Goal: Task Accomplishment & Management: Use online tool/utility

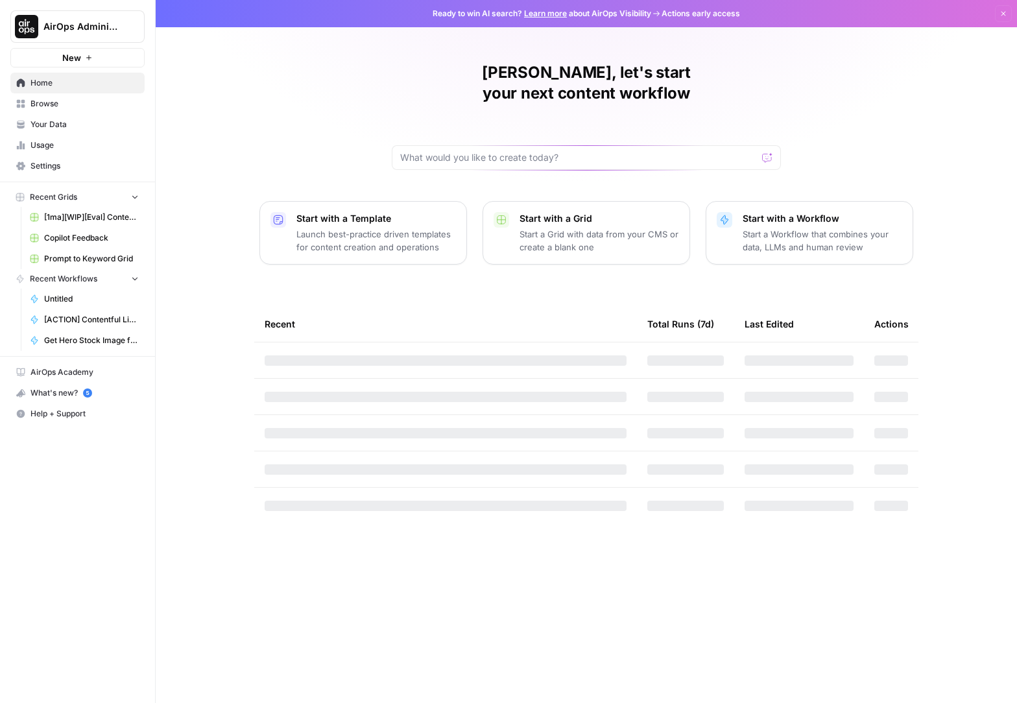
click at [43, 103] on span "Browse" at bounding box center [84, 104] width 108 height 12
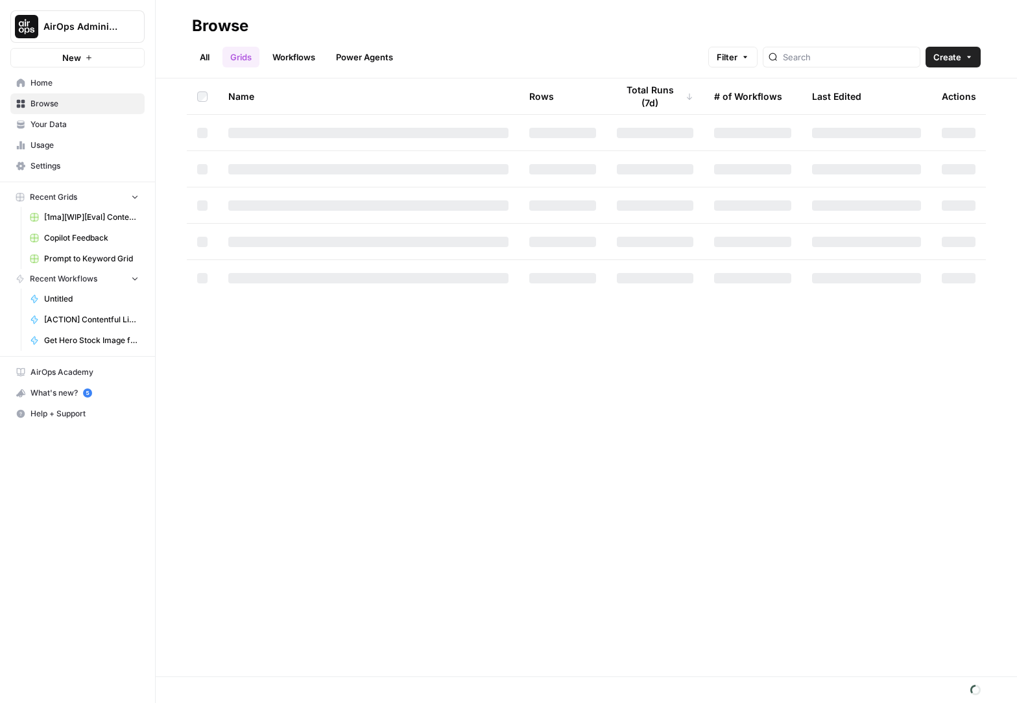
click at [80, 42] on button "AirOps Administrative" at bounding box center [77, 26] width 134 height 32
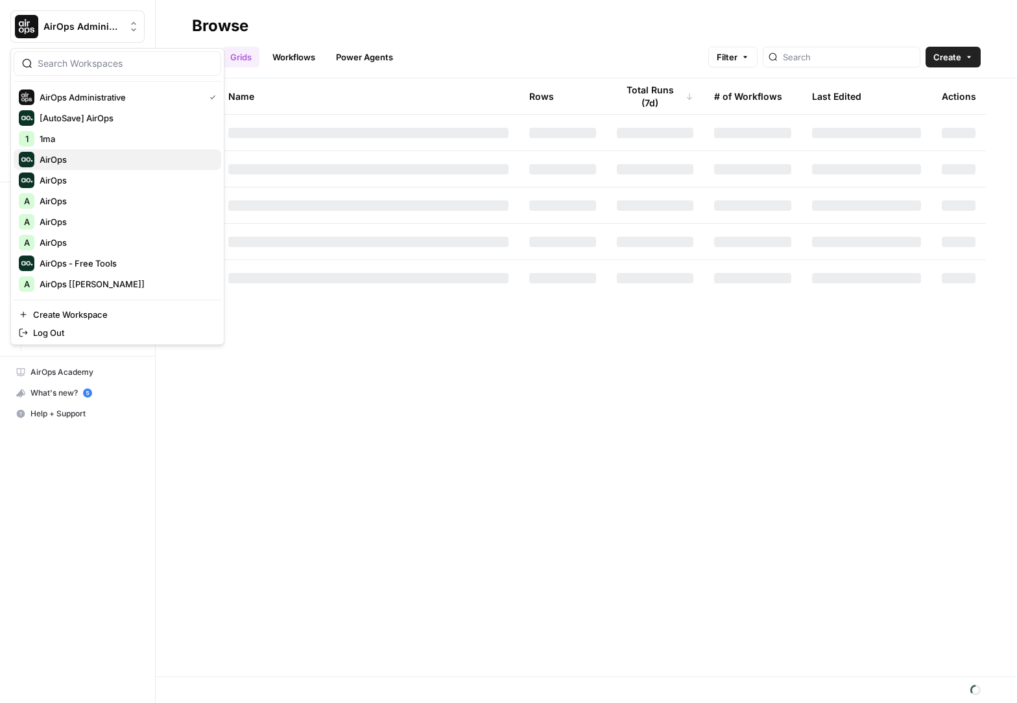
click at [110, 160] on span "AirOps" at bounding box center [125, 159] width 171 height 13
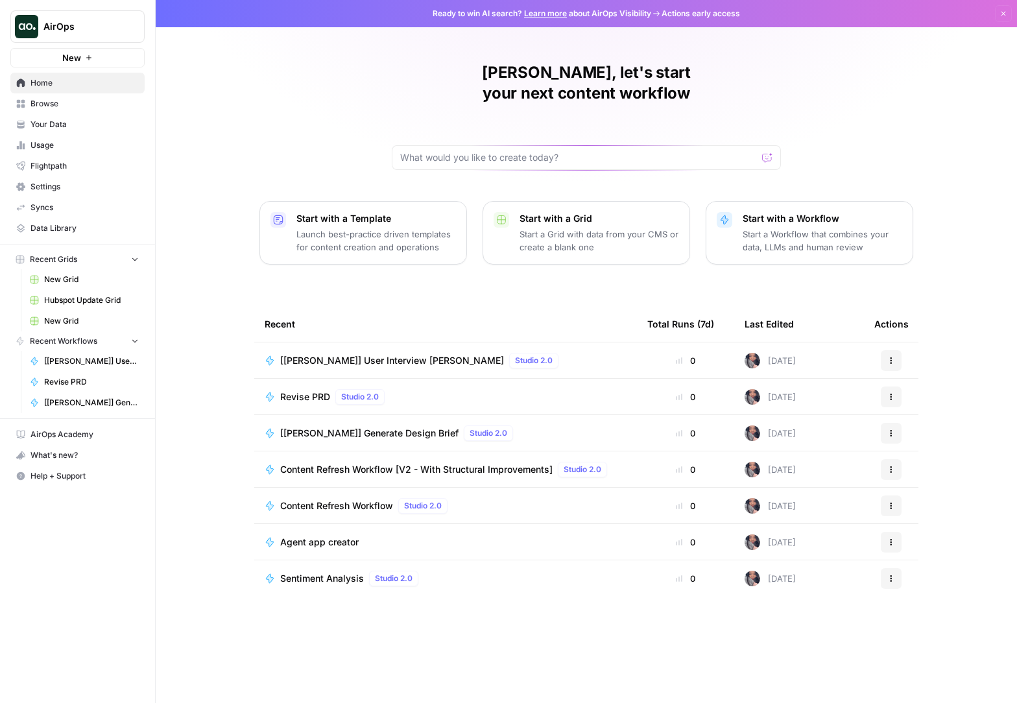
click at [82, 104] on span "Browse" at bounding box center [84, 104] width 108 height 12
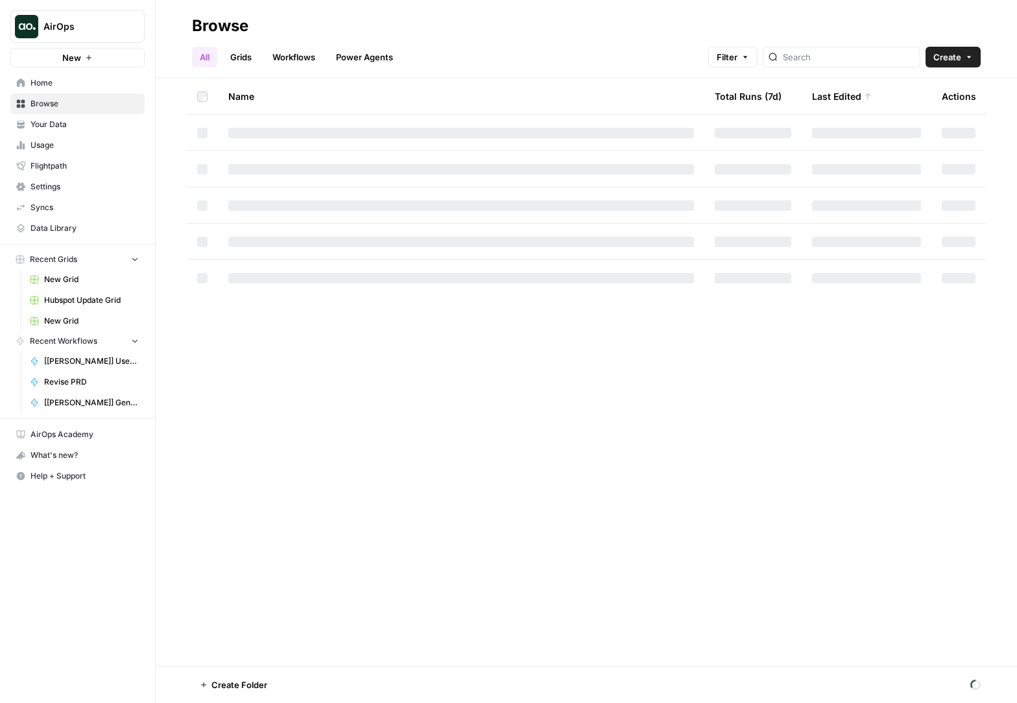
click at [309, 48] on link "Workflows" at bounding box center [294, 57] width 58 height 21
click at [921, 56] on input "[PERSON_NAME]" at bounding box center [861, 57] width 132 height 13
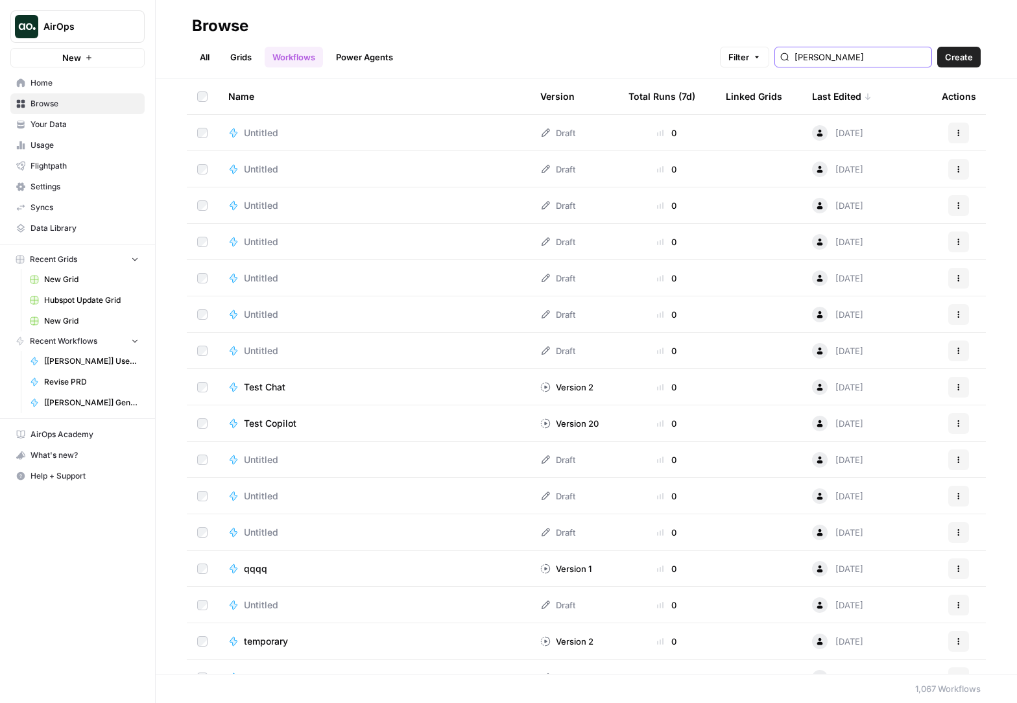
type input "[PERSON_NAME]"
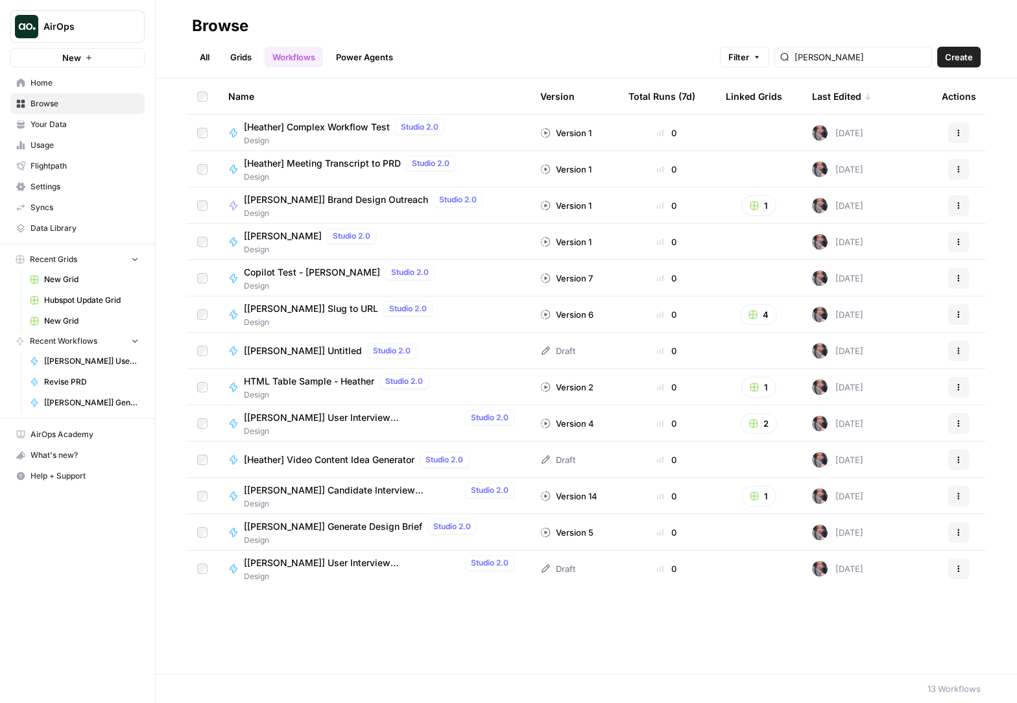
click at [300, 117] on td "[Heather] Complex Workflow Test Studio 2.0 Design" at bounding box center [374, 133] width 312 height 36
click at [300, 123] on span "[Heather] Complex Workflow Test" at bounding box center [317, 127] width 146 height 13
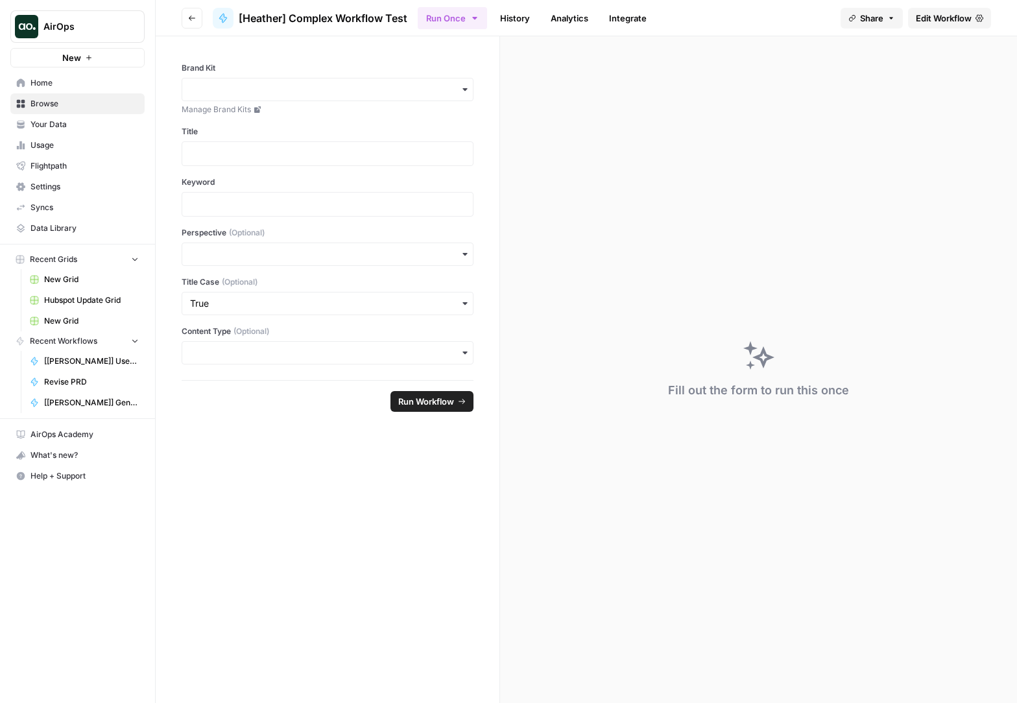
click at [965, 17] on span "Edit Workflow" at bounding box center [944, 18] width 56 height 13
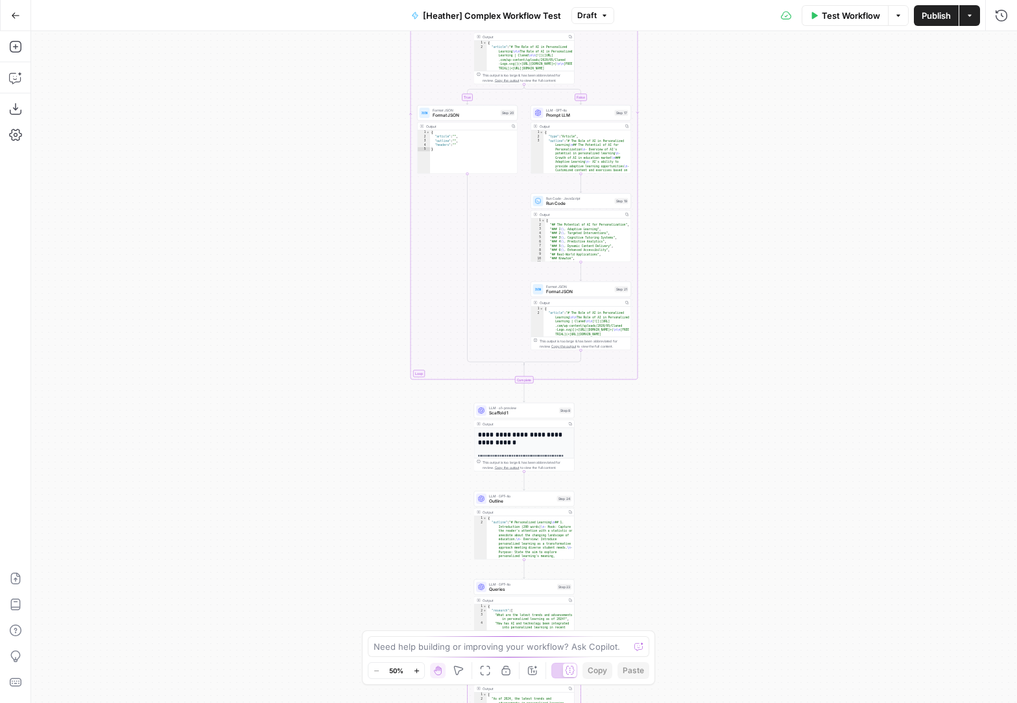
drag, startPoint x: 684, startPoint y: 187, endPoint x: 664, endPoint y: 171, distance: 26.3
click at [688, 515] on div "true false true false Workflow Set Inputs Inputs Condition Condition Step 33 Ou…" at bounding box center [524, 367] width 986 height 672
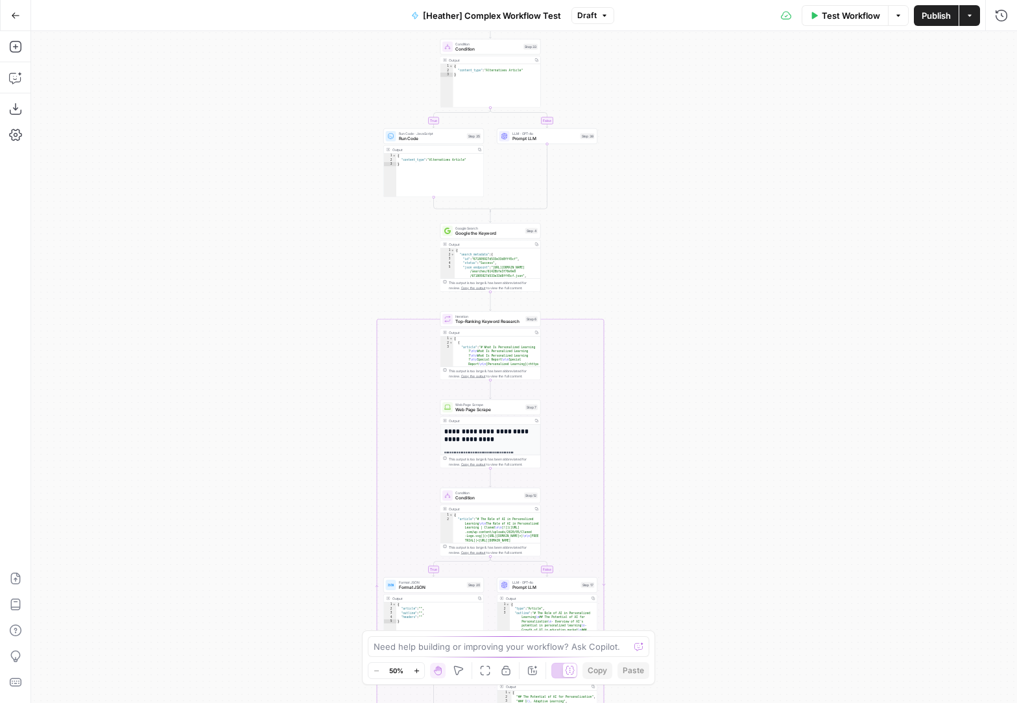
drag, startPoint x: 665, startPoint y: 167, endPoint x: 611, endPoint y: 398, distance: 236.7
click at [611, 392] on div "true false true false Workflow Set Inputs Inputs Condition Condition Step 33 Ou…" at bounding box center [524, 367] width 986 height 672
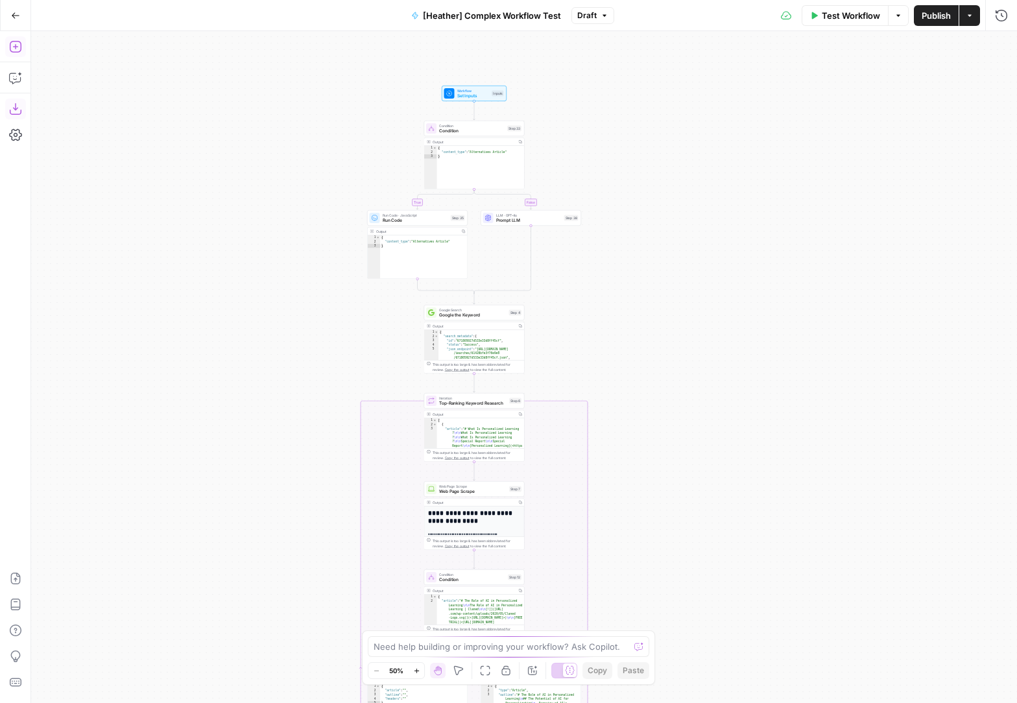
click at [20, 44] on icon "button" at bounding box center [15, 47] width 12 height 12
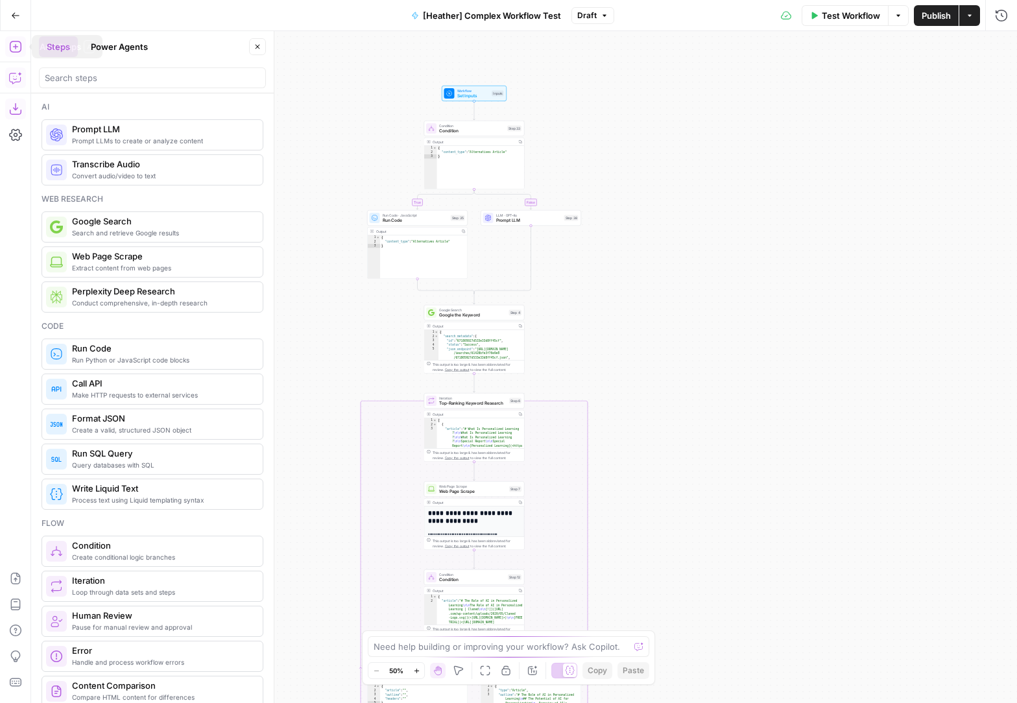
click at [18, 71] on icon "button" at bounding box center [15, 77] width 13 height 13
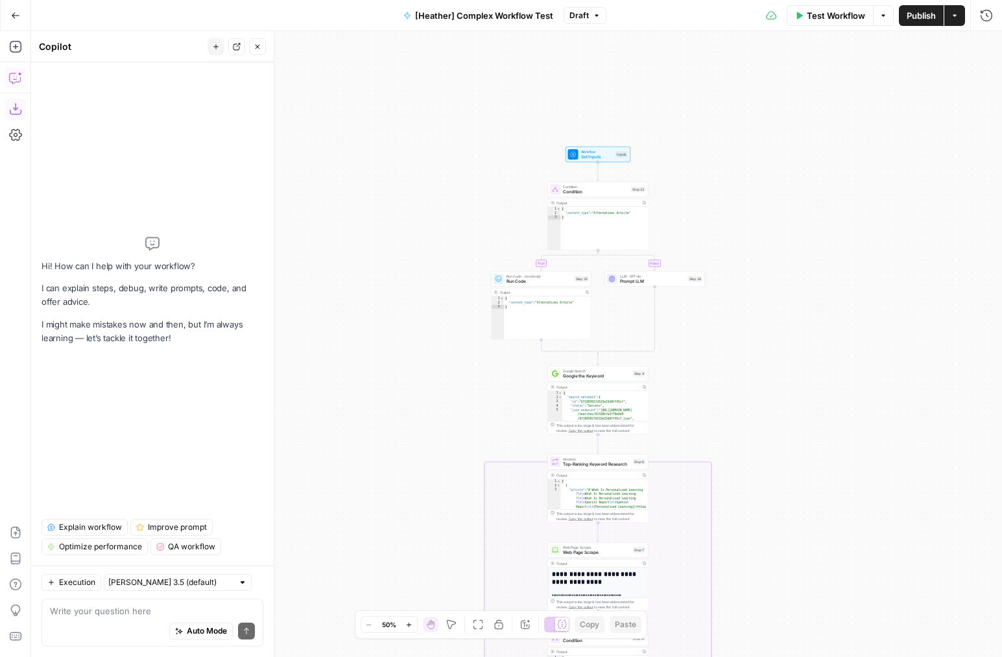
drag, startPoint x: 603, startPoint y: 145, endPoint x: 695, endPoint y: 183, distance: 99.8
click at [708, 194] on div "true false true false Workflow Set Inputs Inputs Condition Condition Step 33 Ou…" at bounding box center [516, 344] width 971 height 626
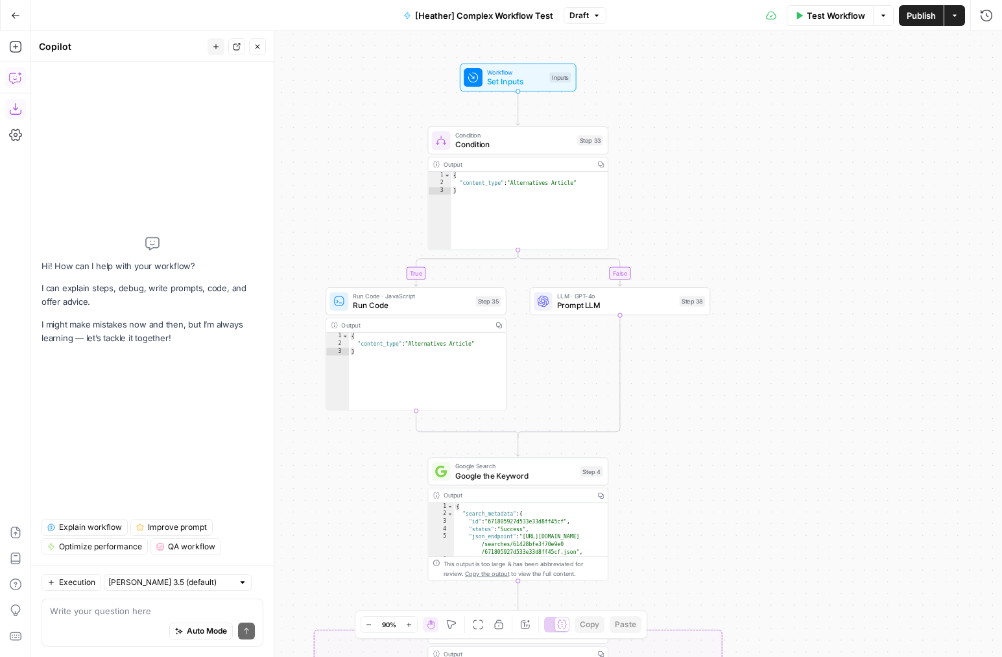
drag, startPoint x: 702, startPoint y: 271, endPoint x: 723, endPoint y: 163, distance: 109.8
click at [723, 164] on div "true false true false Workflow Set Inputs Inputs Condition Condition Step 33 Ou…" at bounding box center [516, 344] width 971 height 626
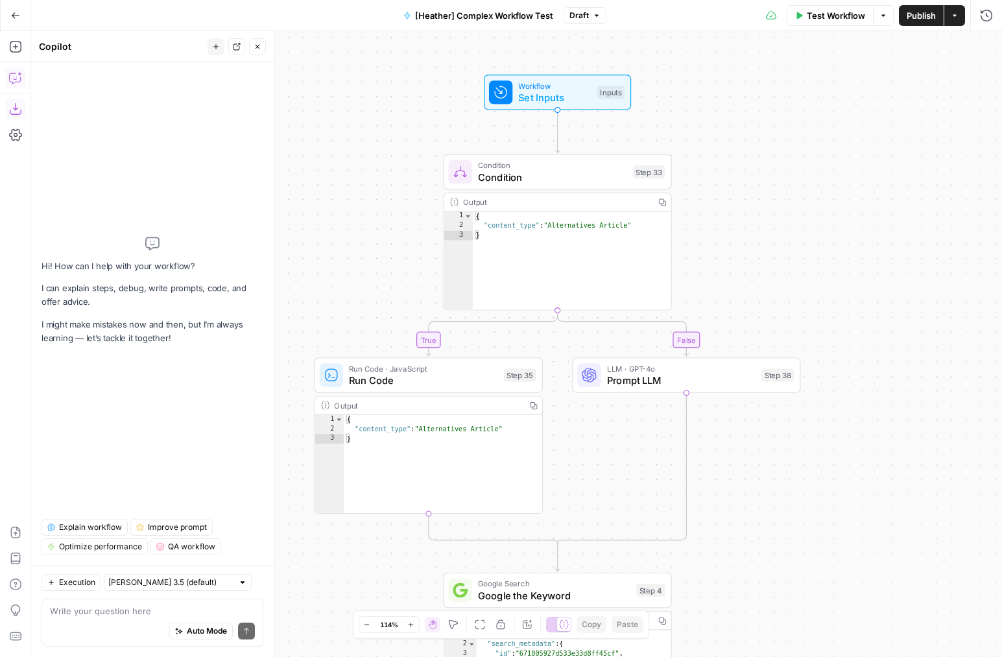
drag, startPoint x: 715, startPoint y: 103, endPoint x: 722, endPoint y: 189, distance: 87.2
click at [722, 189] on div "true false true false Workflow Set Inputs Inputs Condition Condition Step 33 Ou…" at bounding box center [516, 344] width 971 height 626
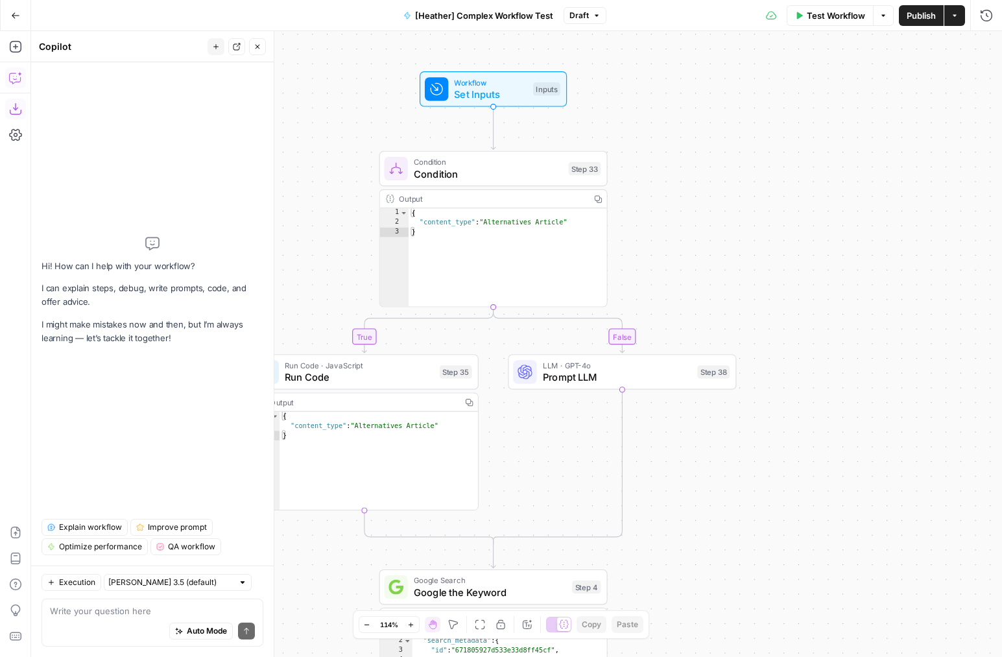
drag, startPoint x: 778, startPoint y: 187, endPoint x: 715, endPoint y: 183, distance: 63.1
click at [715, 183] on div "true false true false Workflow Set Inputs Inputs Condition Condition Step 33 Ou…" at bounding box center [516, 344] width 971 height 626
click at [151, 389] on div "Hi! How can I help with your workflow? I can explain steps, debug, write prompt…" at bounding box center [153, 291] width 222 height 436
click at [76, 526] on span "Explain workflow" at bounding box center [90, 528] width 63 height 12
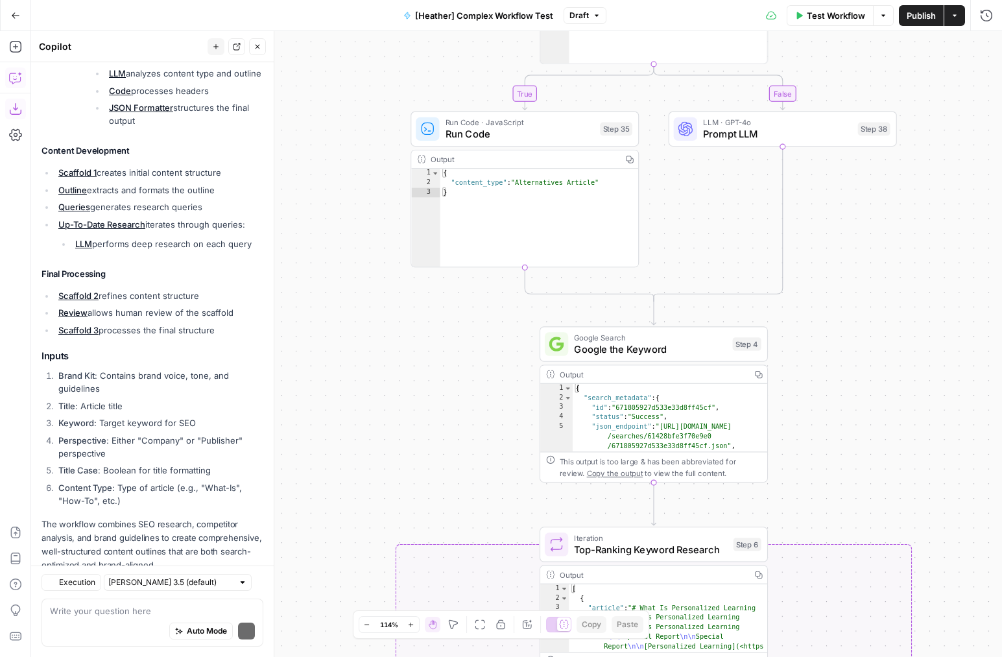
scroll to position [609, 0]
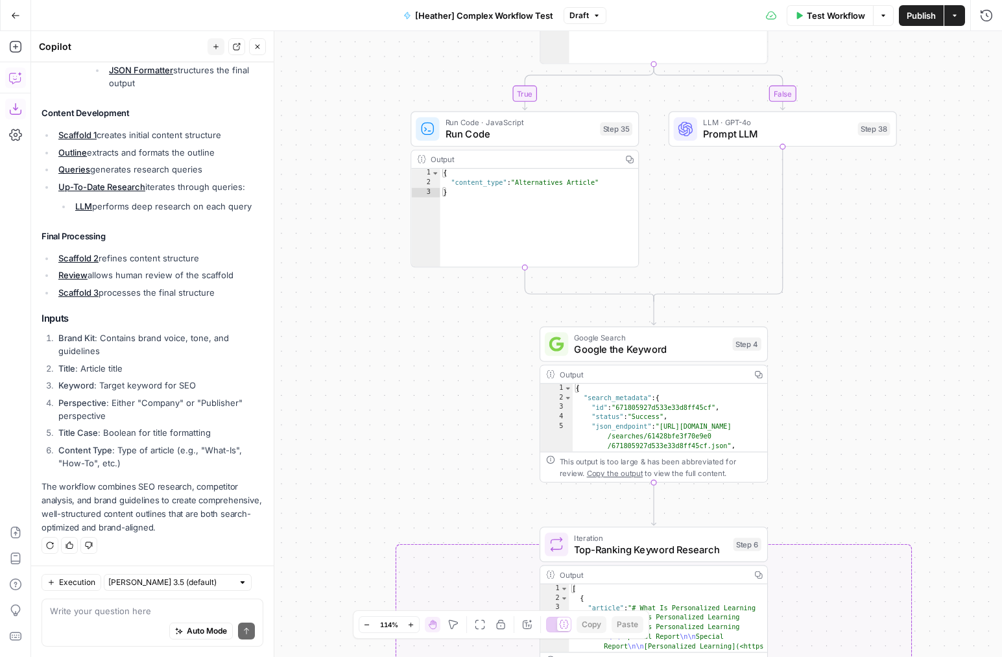
drag, startPoint x: 44, startPoint y: 488, endPoint x: 200, endPoint y: 528, distance: 160.8
click at [200, 528] on p "The workflow combines SEO research, competitor analysis, and brand guidelines t…" at bounding box center [153, 507] width 222 height 55
drag, startPoint x: 200, startPoint y: 527, endPoint x: 79, endPoint y: 497, distance: 125.1
click at [43, 489] on p "The workflow combines SEO research, competitor analysis, and brand guidelines t…" at bounding box center [153, 507] width 222 height 55
click at [175, 506] on p "The workflow combines SEO research, competitor analysis, and brand guidelines t…" at bounding box center [153, 507] width 222 height 55
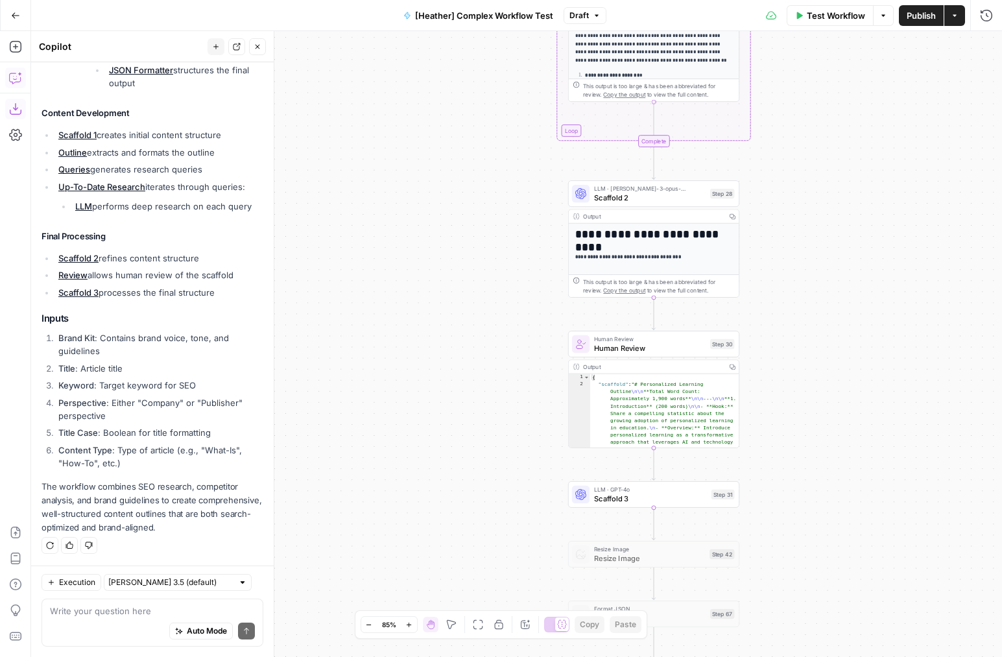
click at [214, 43] on icon "button" at bounding box center [216, 47] width 8 height 8
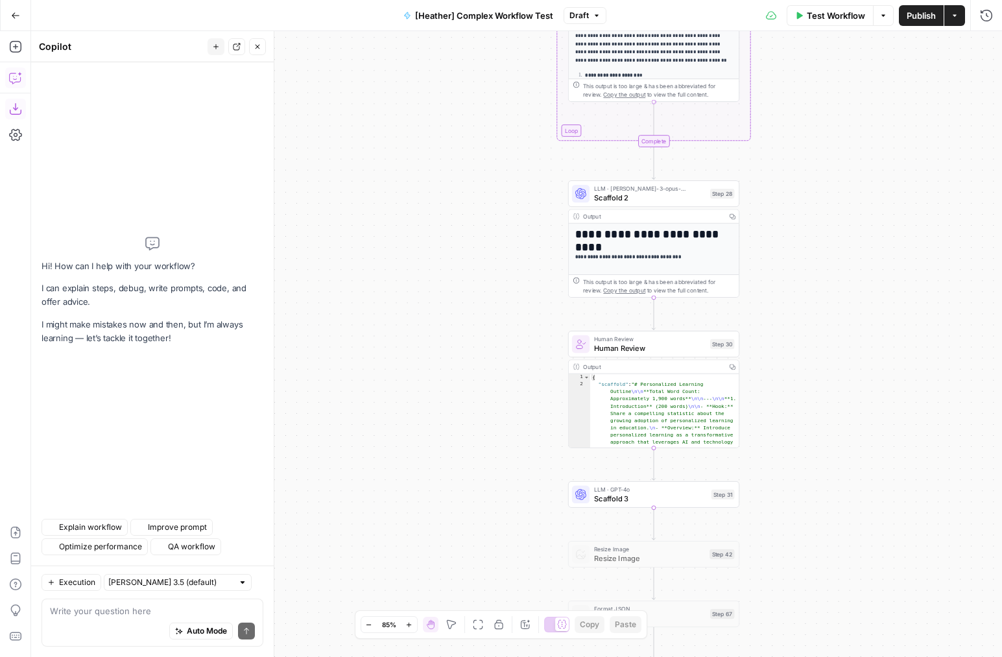
scroll to position [0, 0]
click at [18, 17] on icon "button" at bounding box center [15, 15] width 9 height 9
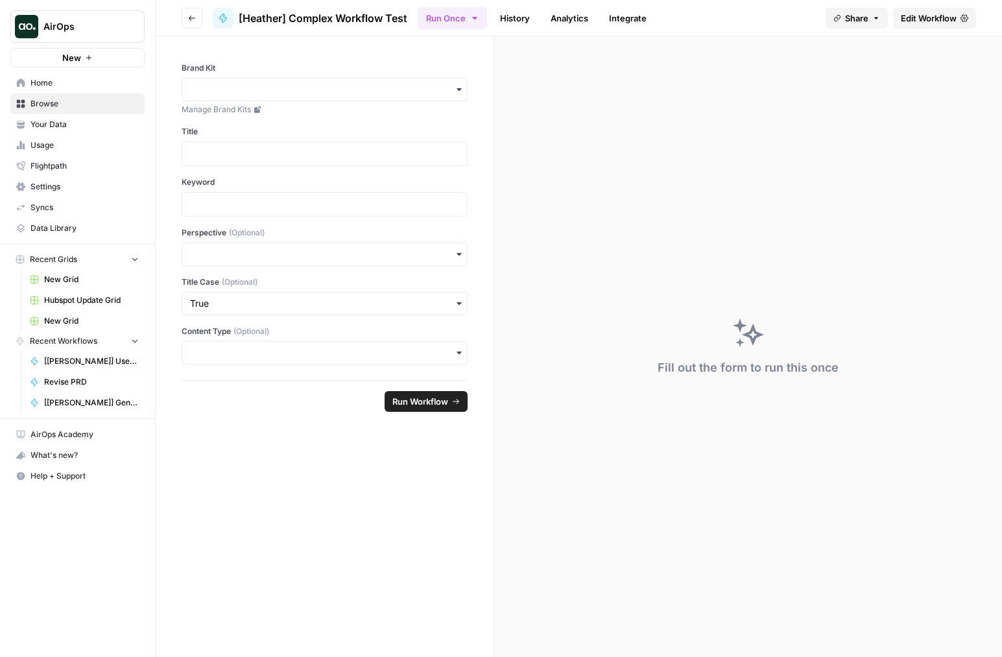
click at [178, 10] on header "Go back [Heather] Complex Workflow Test Run Once History Analytics Integrate Sh…" at bounding box center [579, 18] width 847 height 36
click at [191, 25] on button "Go back" at bounding box center [192, 18] width 21 height 21
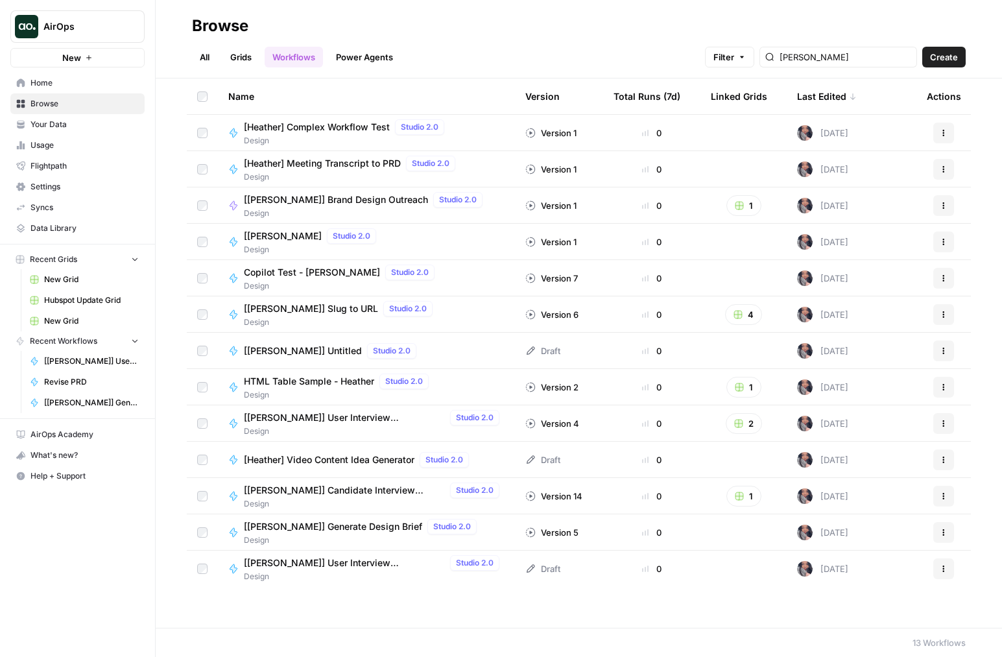
click at [375, 208] on span "Design" at bounding box center [366, 214] width 244 height 12
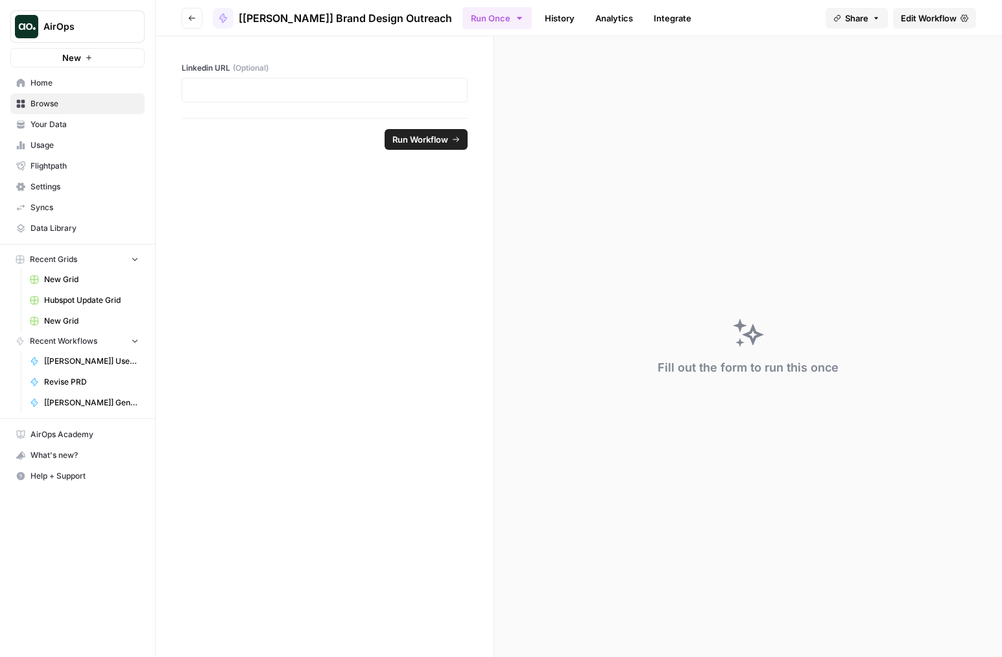
click at [967, 19] on icon at bounding box center [965, 17] width 8 height 7
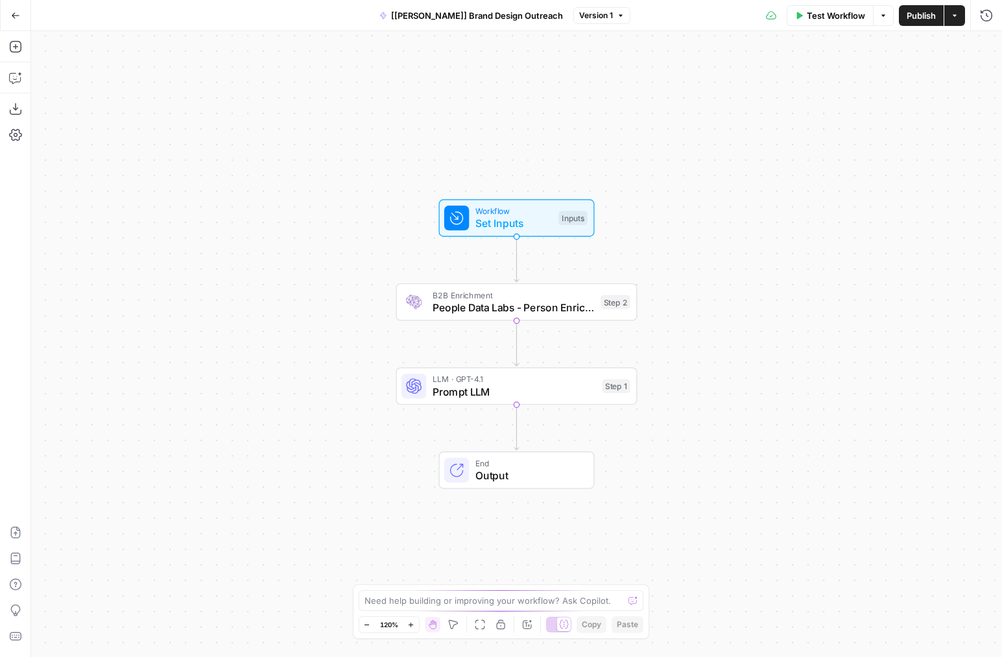
drag, startPoint x: 18, startPoint y: 7, endPoint x: 58, endPoint y: 12, distance: 40.6
click at [18, 7] on button "Go Back" at bounding box center [15, 15] width 23 height 23
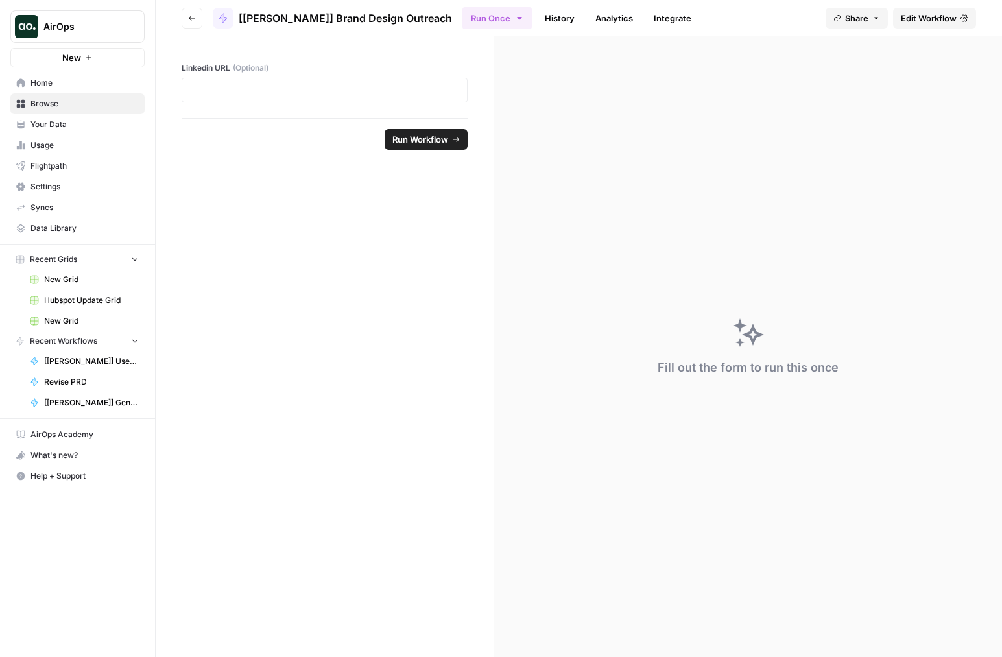
click at [186, 19] on button "Go back" at bounding box center [192, 18] width 21 height 21
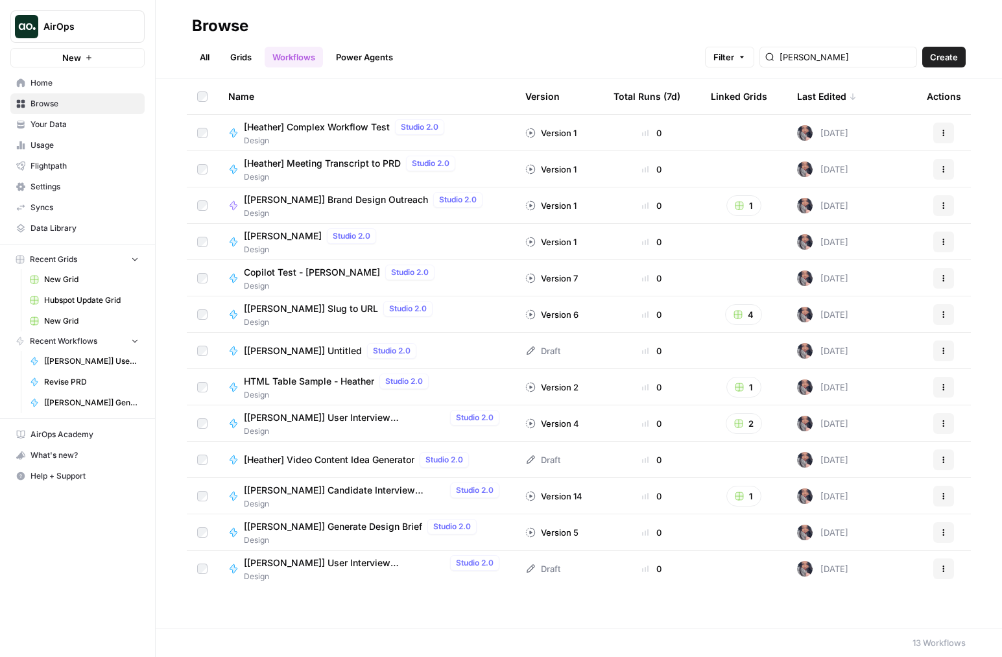
click at [304, 491] on span "[Heather] Candidate Interview Notetaker" at bounding box center [344, 490] width 201 height 13
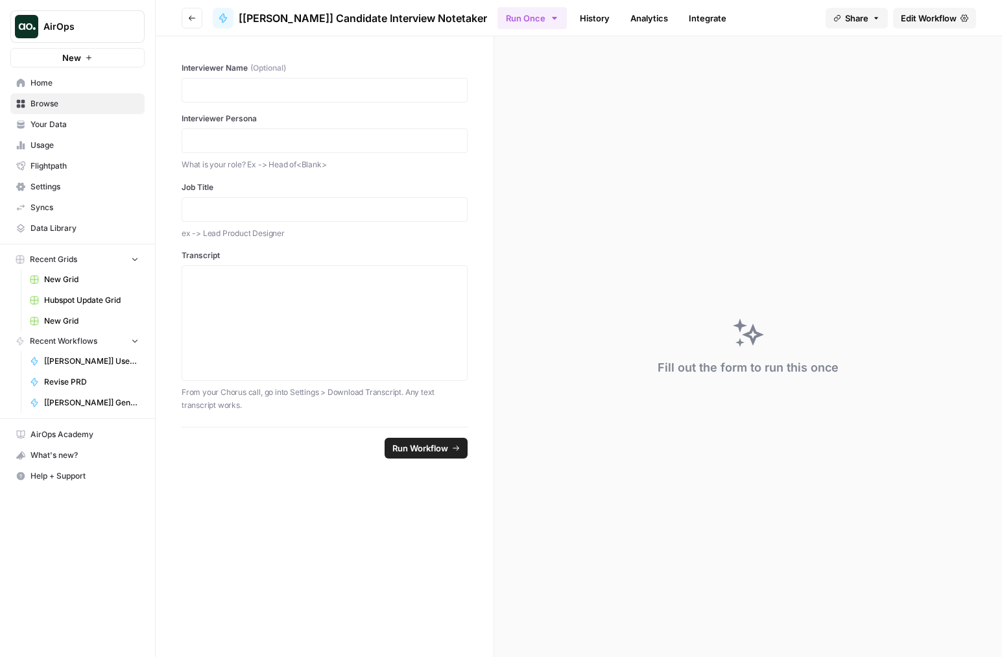
click at [941, 17] on span "Edit Workflow" at bounding box center [929, 18] width 56 height 13
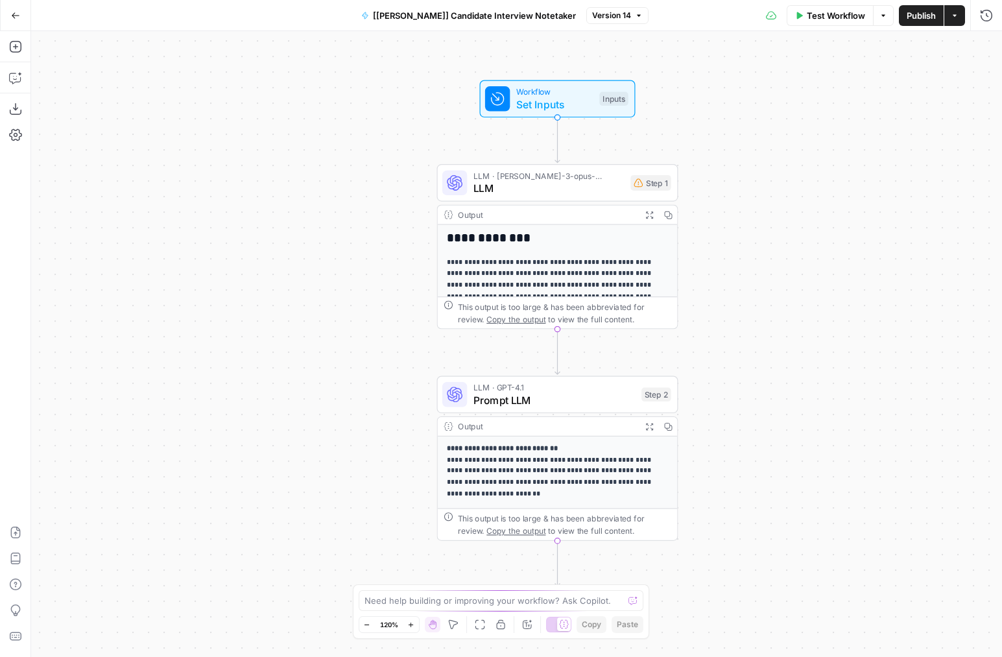
drag, startPoint x: 742, startPoint y: 202, endPoint x: 783, endPoint y: 211, distance: 41.7
click at [783, 211] on div "**********" at bounding box center [516, 344] width 971 height 626
click at [14, 9] on button "Go Back" at bounding box center [15, 15] width 23 height 23
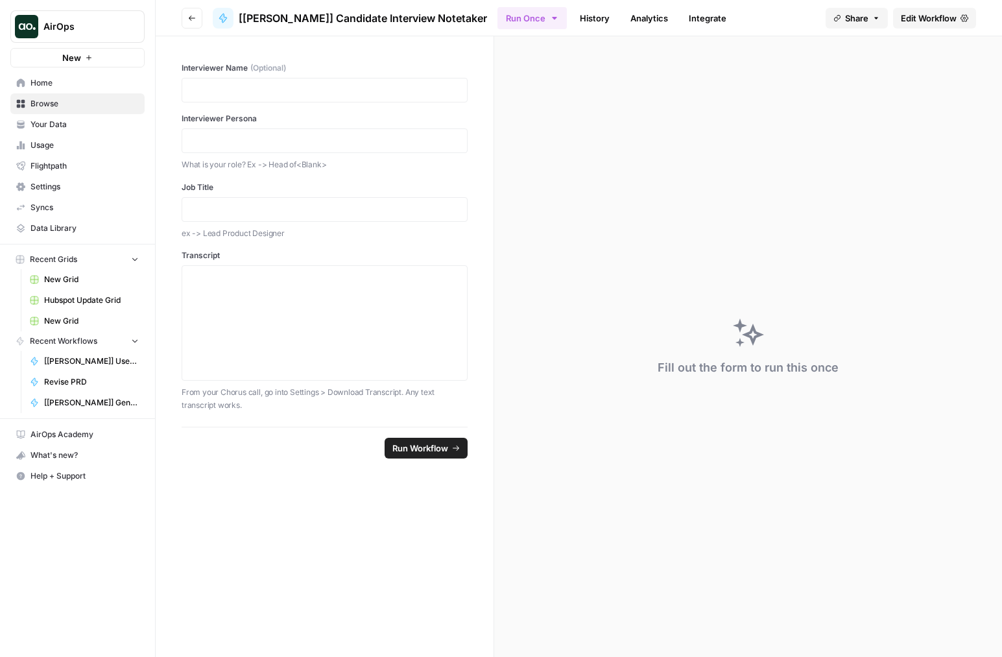
click at [198, 21] on button "Go back" at bounding box center [192, 18] width 21 height 21
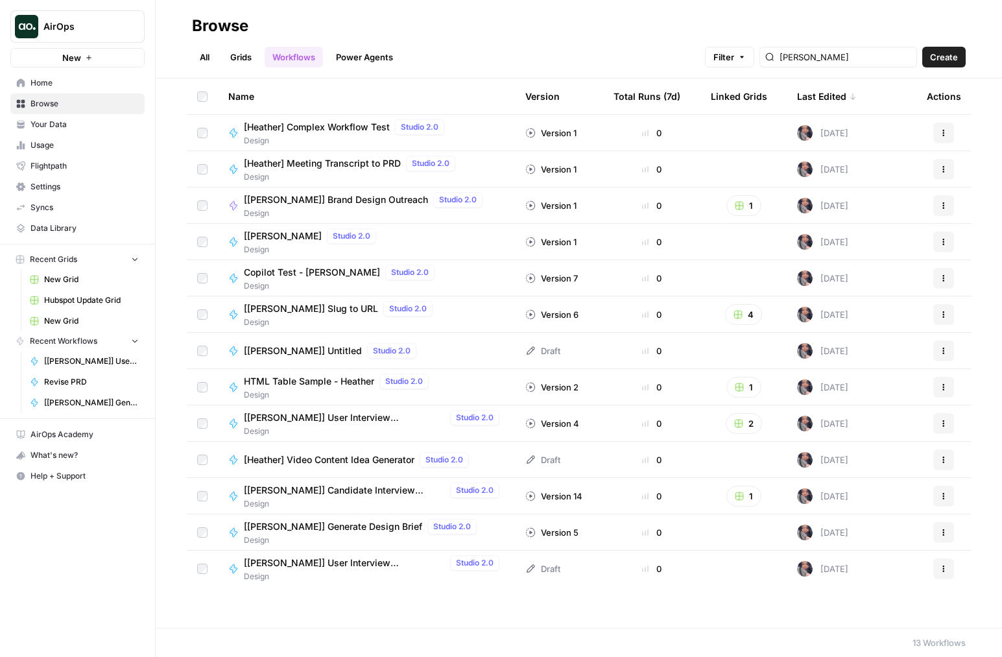
click at [943, 53] on span "Create" at bounding box center [944, 57] width 28 height 13
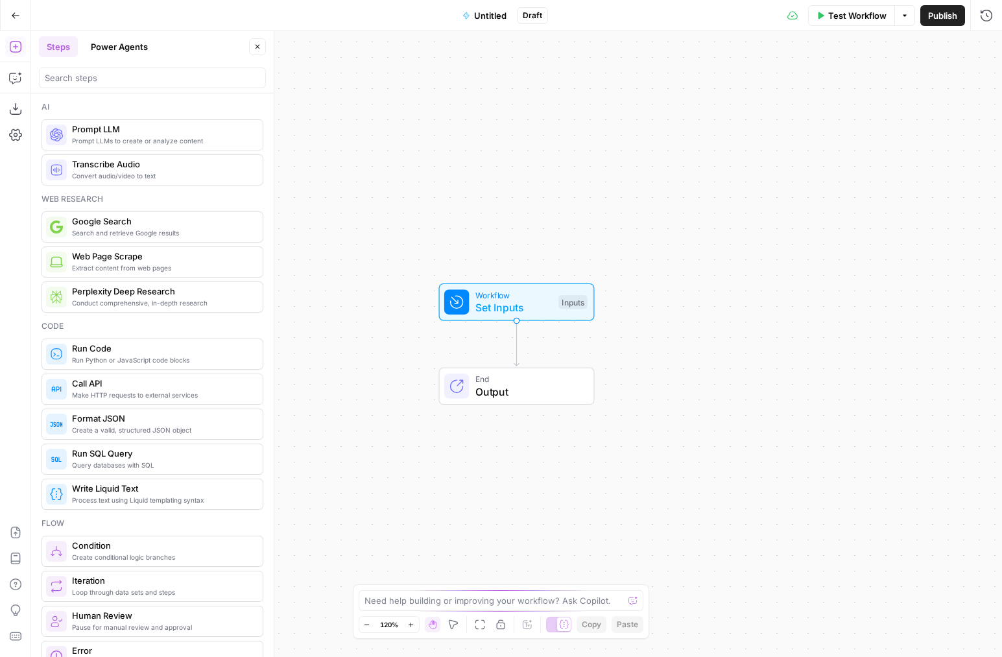
click at [14, 521] on div "Add Steps Copilot Download as JSON Settings Import JSON AirOps Academy Help Giv…" at bounding box center [15, 344] width 31 height 626
click at [16, 533] on icon "button" at bounding box center [15, 533] width 10 height 12
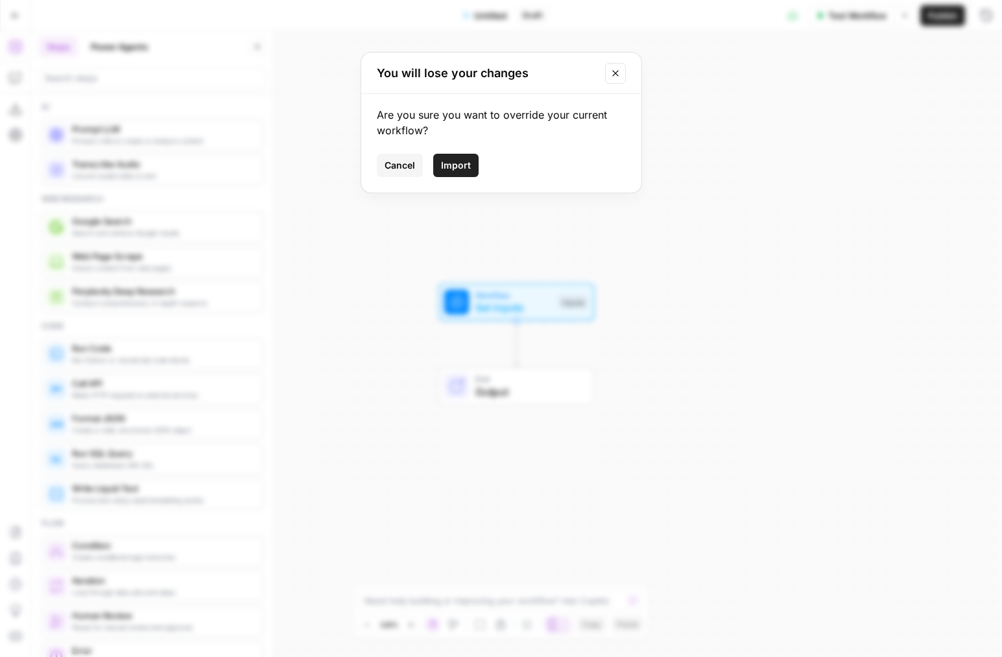
click at [465, 173] on button "Import" at bounding box center [455, 165] width 45 height 23
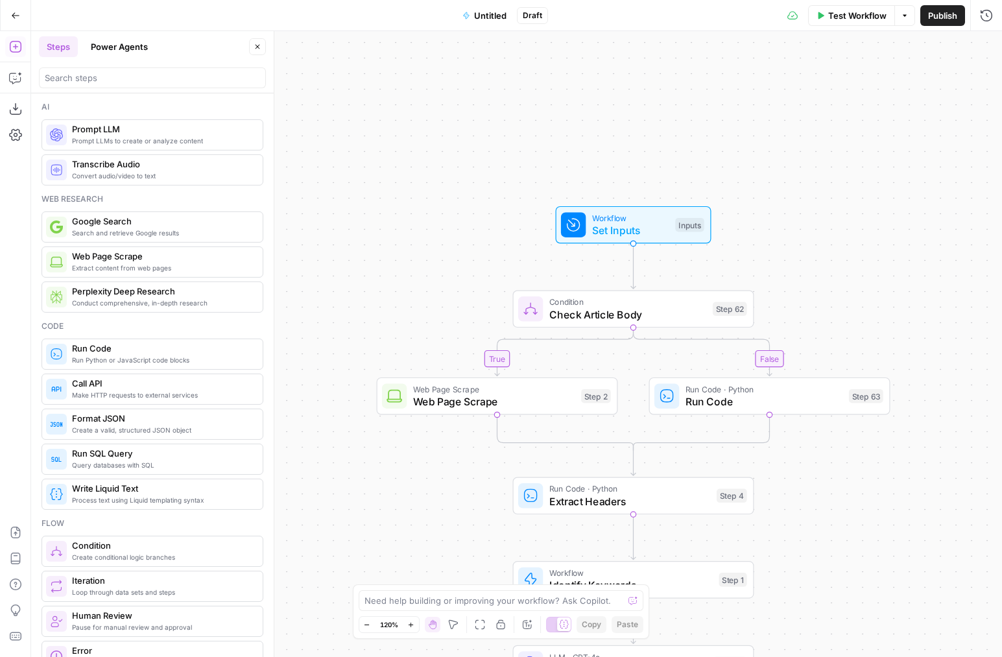
drag, startPoint x: 518, startPoint y: 138, endPoint x: 575, endPoint y: 174, distance: 68.2
click at [586, 92] on div "true false true false Workflow Set Inputs Inputs Condition Check Article Body S…" at bounding box center [516, 344] width 971 height 626
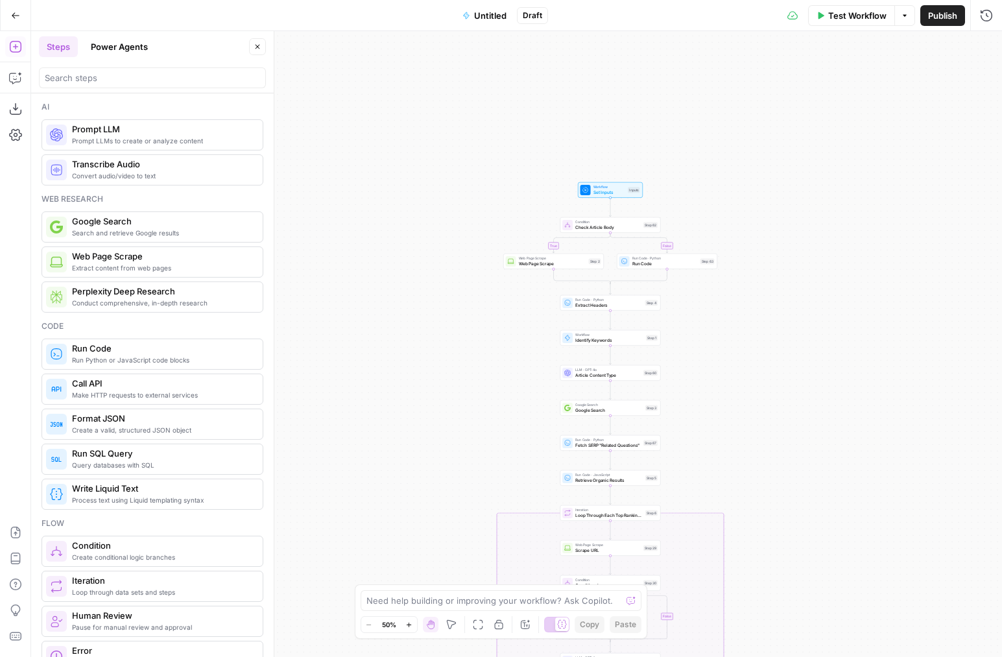
drag, startPoint x: 697, startPoint y: 443, endPoint x: 710, endPoint y: 409, distance: 36.8
click at [710, 414] on div "true false true false Workflow Set Inputs Inputs Condition Check Article Body S…" at bounding box center [516, 344] width 971 height 626
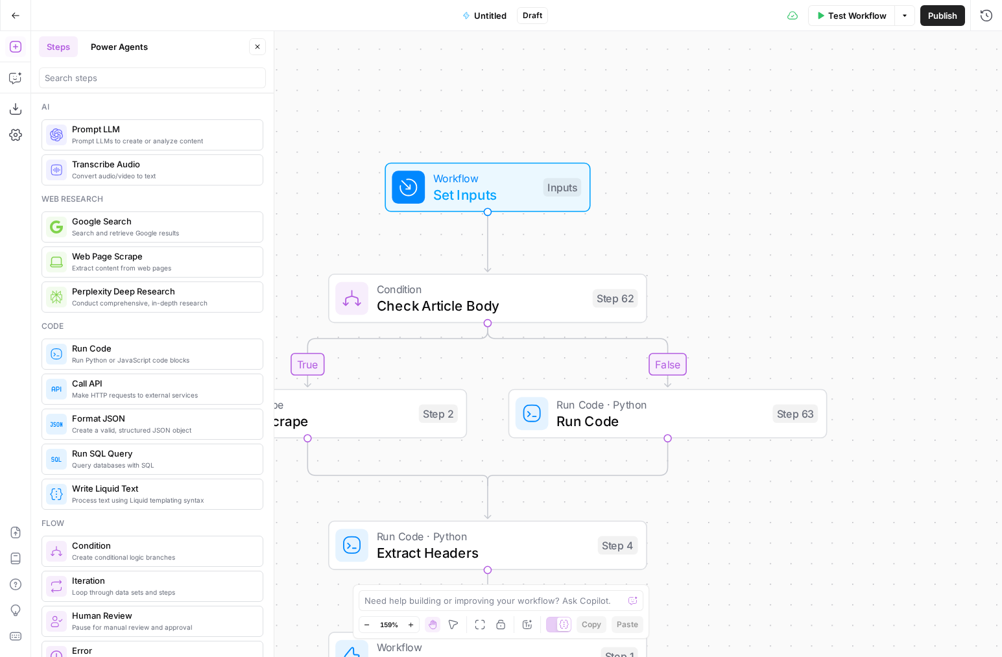
drag, startPoint x: 840, startPoint y: 190, endPoint x: 633, endPoint y: 110, distance: 222.1
click at [645, 121] on div "true false true false Workflow Set Inputs Inputs Condition Check Article Body S…" at bounding box center [516, 344] width 971 height 626
click at [498, 10] on span "Untitled" at bounding box center [490, 15] width 32 height 13
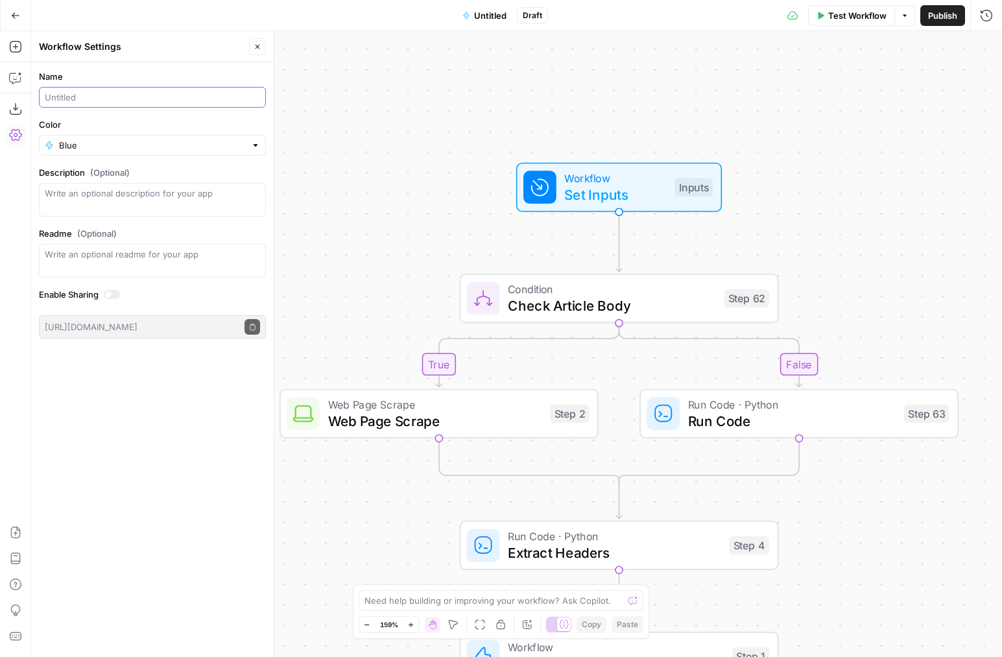
click at [76, 95] on input "Name" at bounding box center [152, 97] width 215 height 13
type input "Brief Suggestion Analysis"
click at [520, 83] on div "true false true false Workflow Set Inputs Inputs Condition Check Article Body S…" at bounding box center [516, 344] width 971 height 626
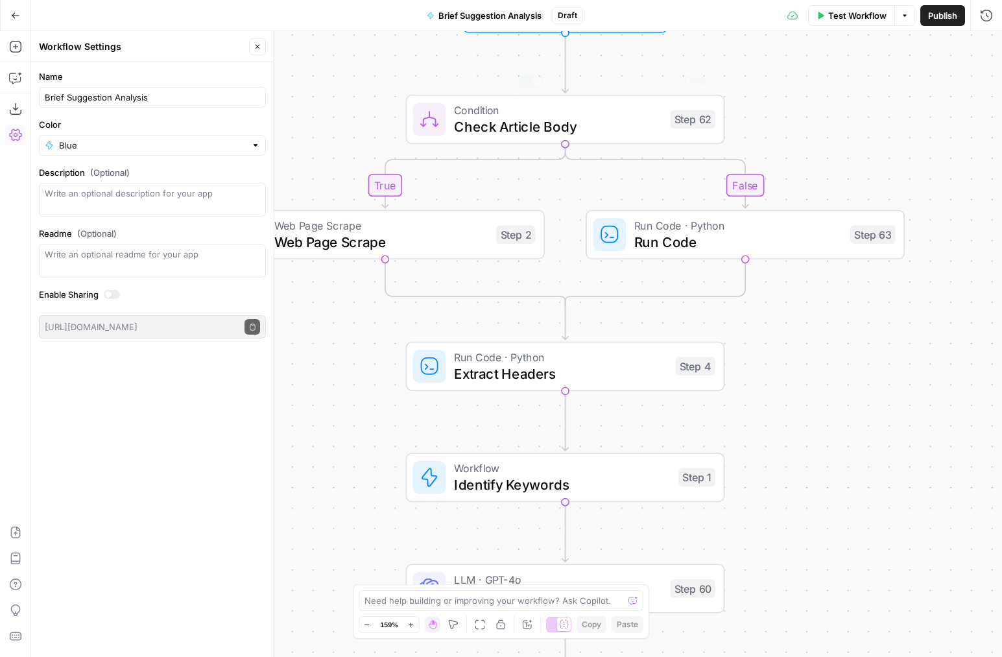
drag, startPoint x: 419, startPoint y: 350, endPoint x: 387, endPoint y: 66, distance: 286.7
click at [381, 62] on div "true false true false Workflow Set Inputs Inputs Condition Check Article Body S…" at bounding box center [516, 344] width 971 height 626
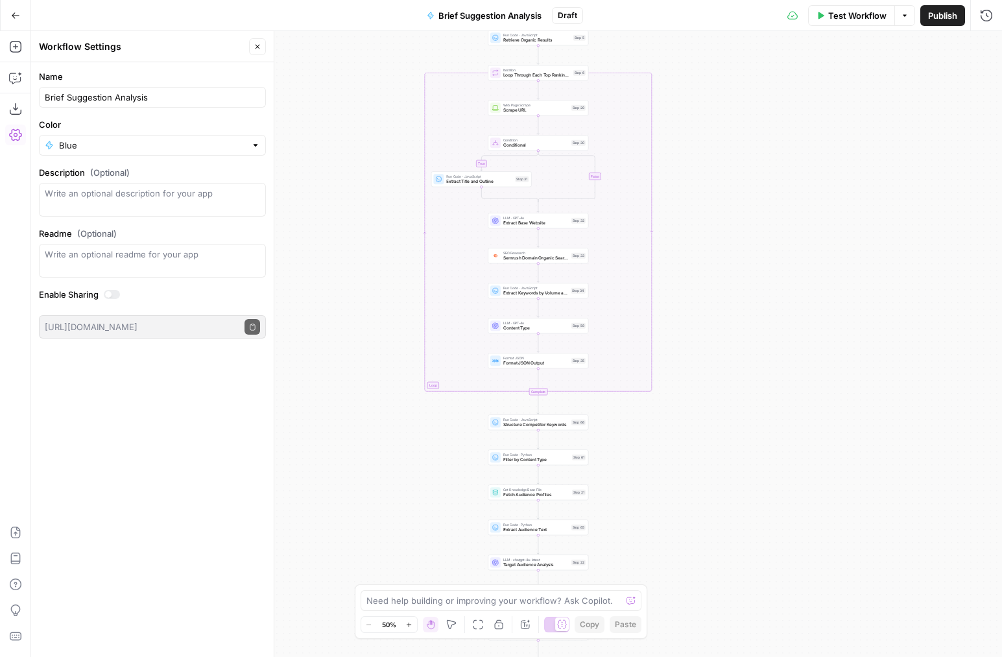
drag, startPoint x: 725, startPoint y: 566, endPoint x: 667, endPoint y: 25, distance: 543.6
click at [660, 17] on div "Go Back Brief Suggestion Analysis Draft Test Workflow Options Publish Run Histo…" at bounding box center [501, 328] width 1002 height 657
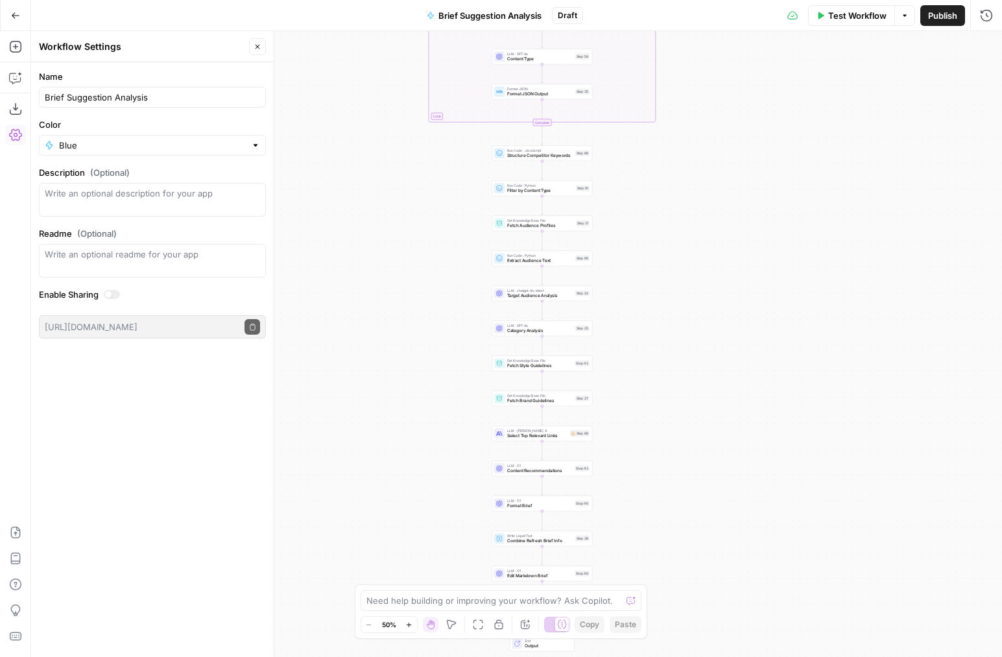
drag, startPoint x: 690, startPoint y: 491, endPoint x: 686, endPoint y: 322, distance: 168.7
click at [683, 198] on div "true false true false Workflow Set Inputs Inputs Condition Check Article Body S…" at bounding box center [516, 344] width 971 height 626
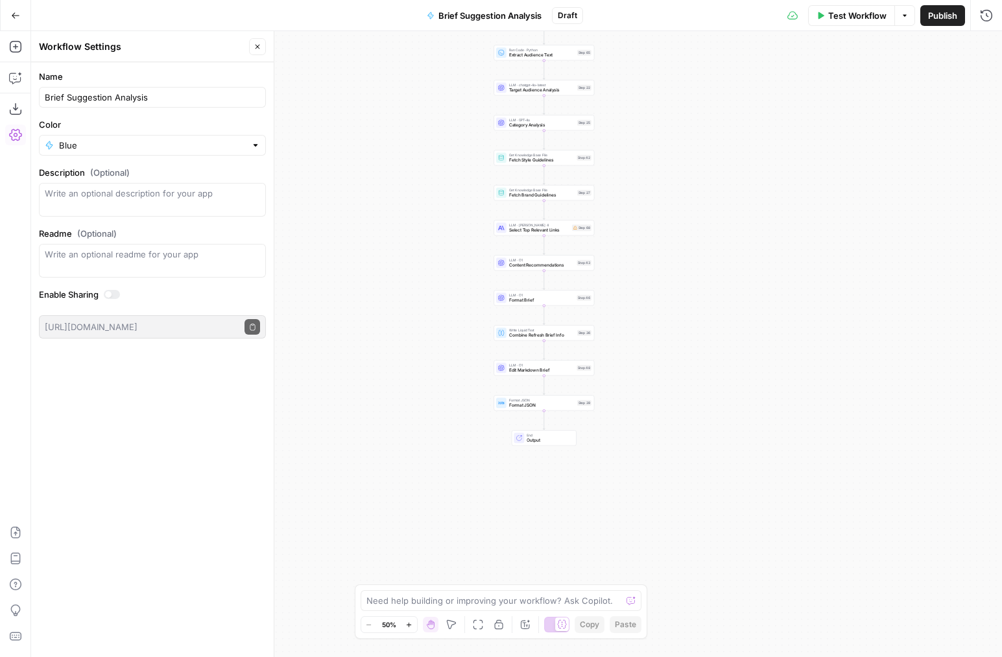
drag, startPoint x: 693, startPoint y: 400, endPoint x: 682, endPoint y: 764, distance: 363.5
click at [682, 657] on html "AirOps New Home Browse Your Data Usage Flightpath Settings Syncs Data Library R…" at bounding box center [501, 328] width 1002 height 657
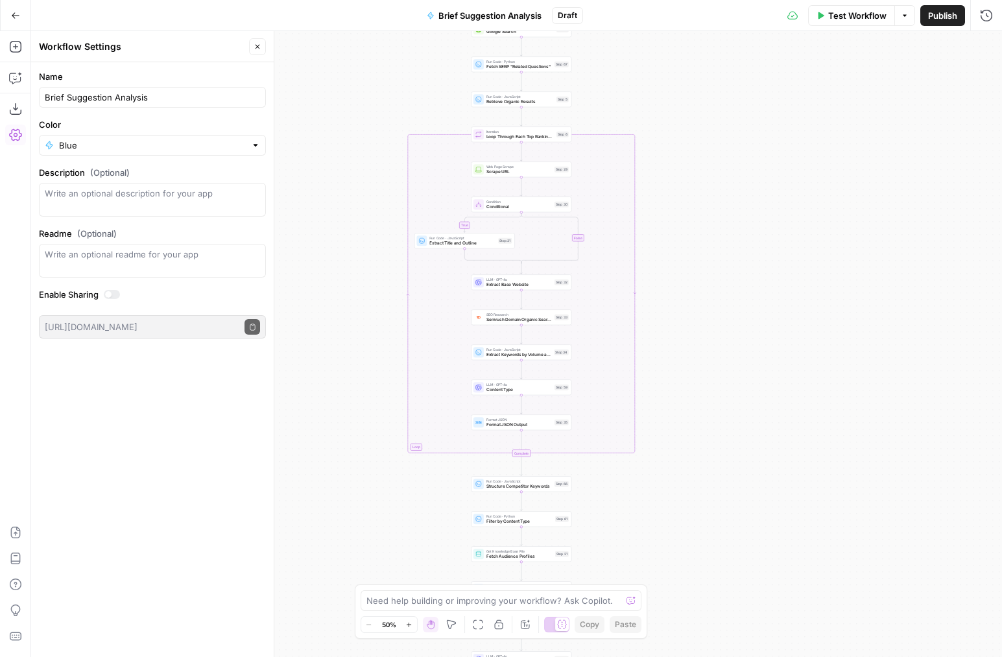
drag, startPoint x: 696, startPoint y: 397, endPoint x: 692, endPoint y: 388, distance: 9.6
click at [684, 512] on div "true false true false Workflow Set Inputs Inputs Condition Check Article Body S…" at bounding box center [516, 344] width 971 height 626
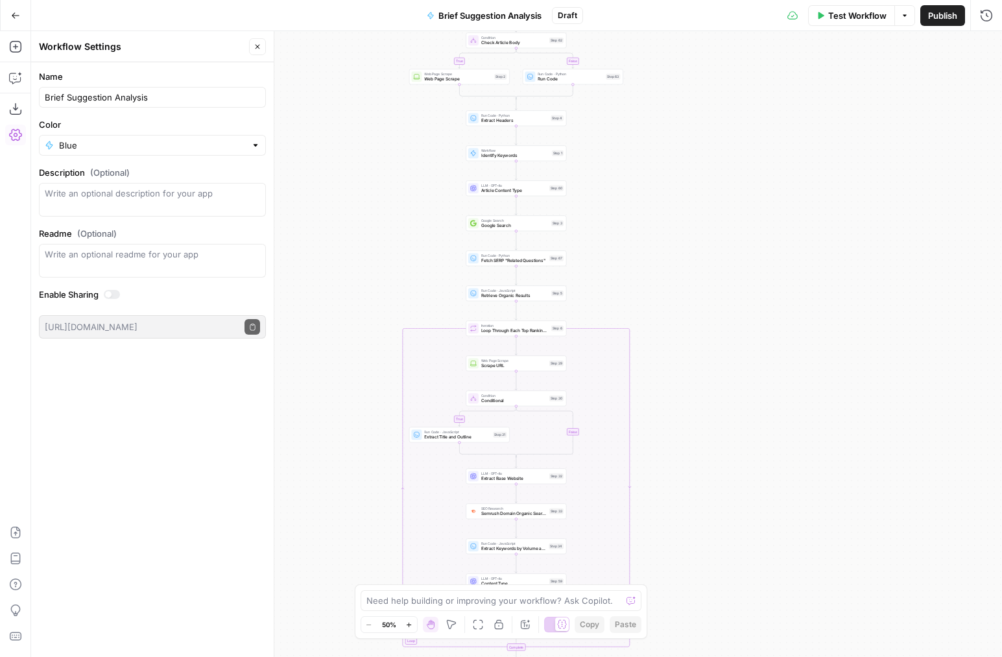
drag, startPoint x: 675, startPoint y: 175, endPoint x: 688, endPoint y: 385, distance: 210.0
click at [698, 427] on div "true false true false Workflow Set Inputs Inputs Condition Check Article Body S…" at bounding box center [516, 344] width 971 height 626
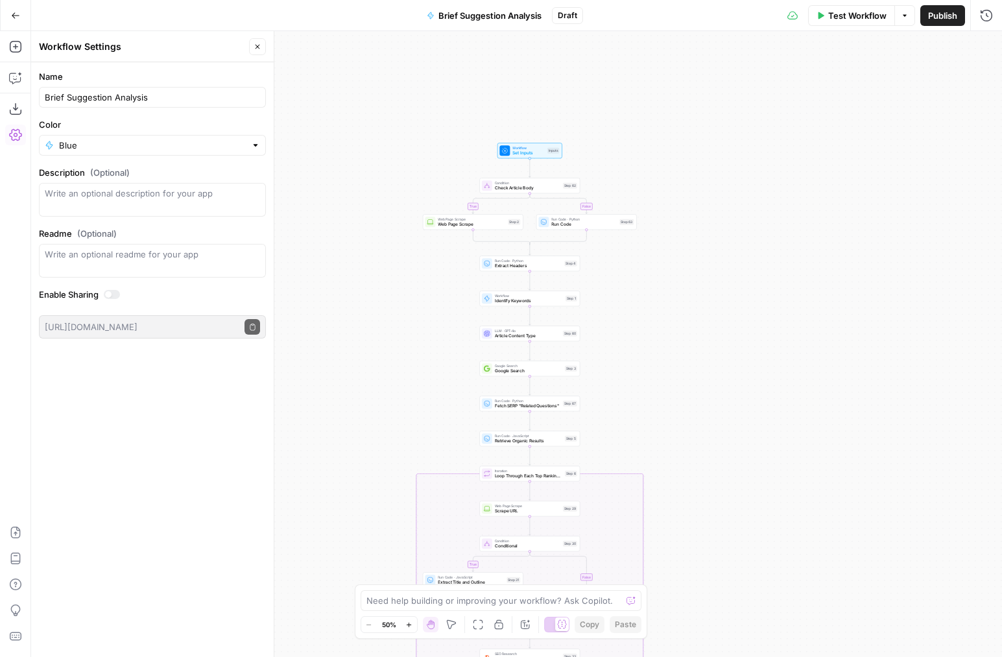
drag, startPoint x: 692, startPoint y: 217, endPoint x: 633, endPoint y: 90, distance: 140.8
click at [660, 121] on div "true false true false Workflow Set Inputs Inputs Condition Check Article Body S…" at bounding box center [516, 344] width 971 height 626
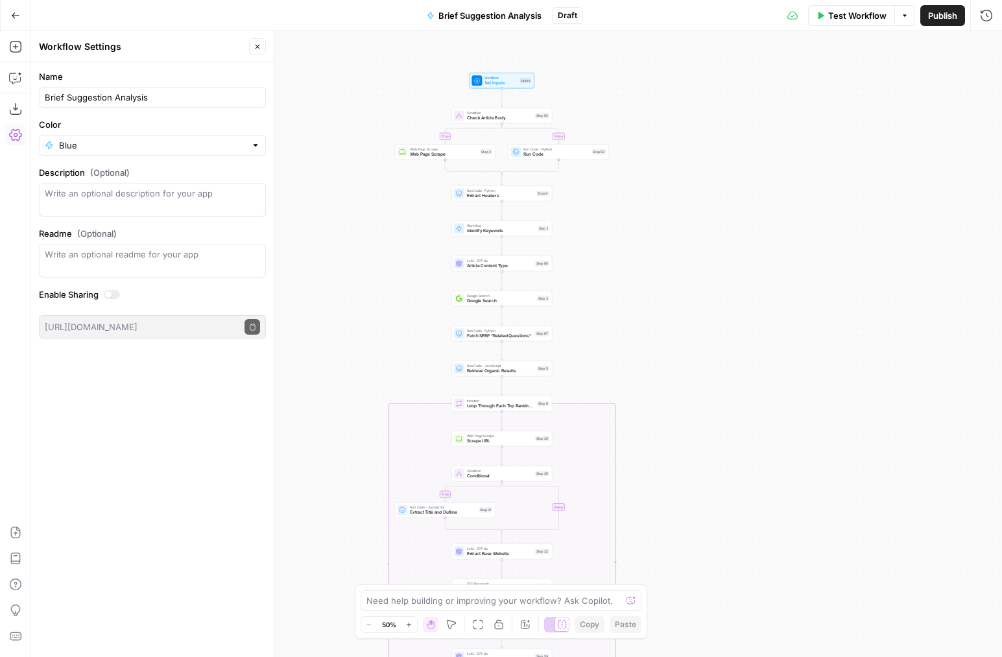
click at [474, 10] on span "Brief Suggestion Analysis" at bounding box center [490, 15] width 103 height 13
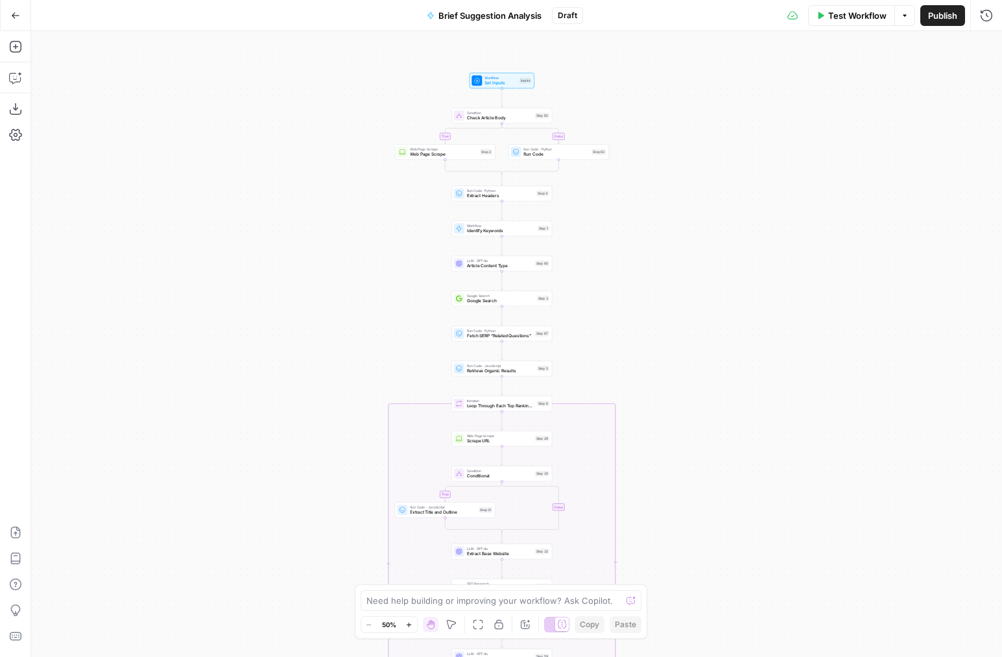
click at [497, 11] on span "Brief Suggestion Analysis" at bounding box center [490, 15] width 103 height 13
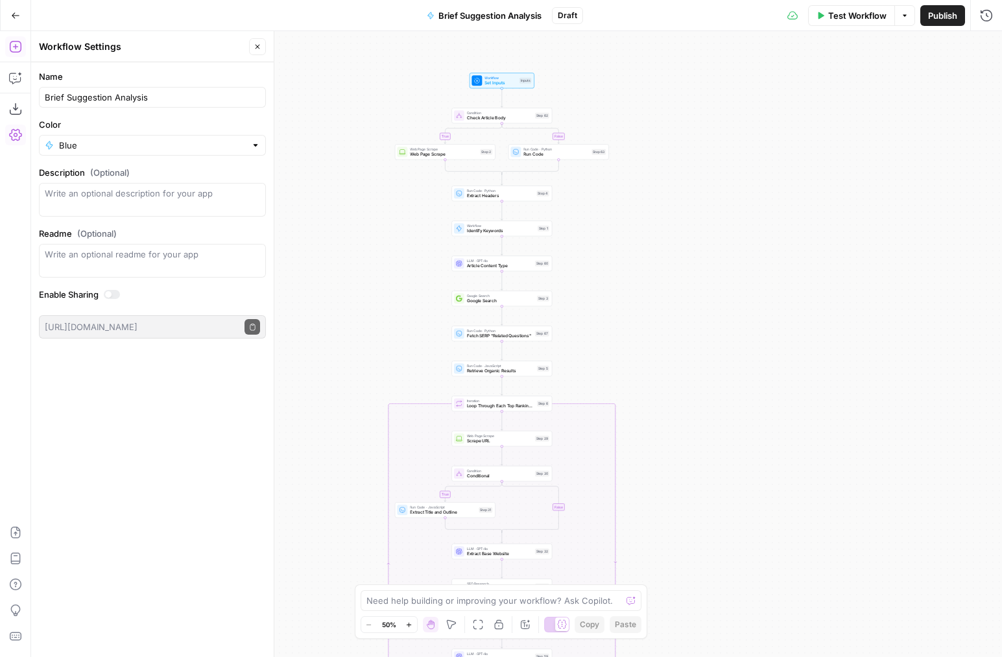
drag, startPoint x: 15, startPoint y: 50, endPoint x: 23, endPoint y: 52, distance: 8.7
click at [15, 50] on icon "button" at bounding box center [15, 46] width 13 height 13
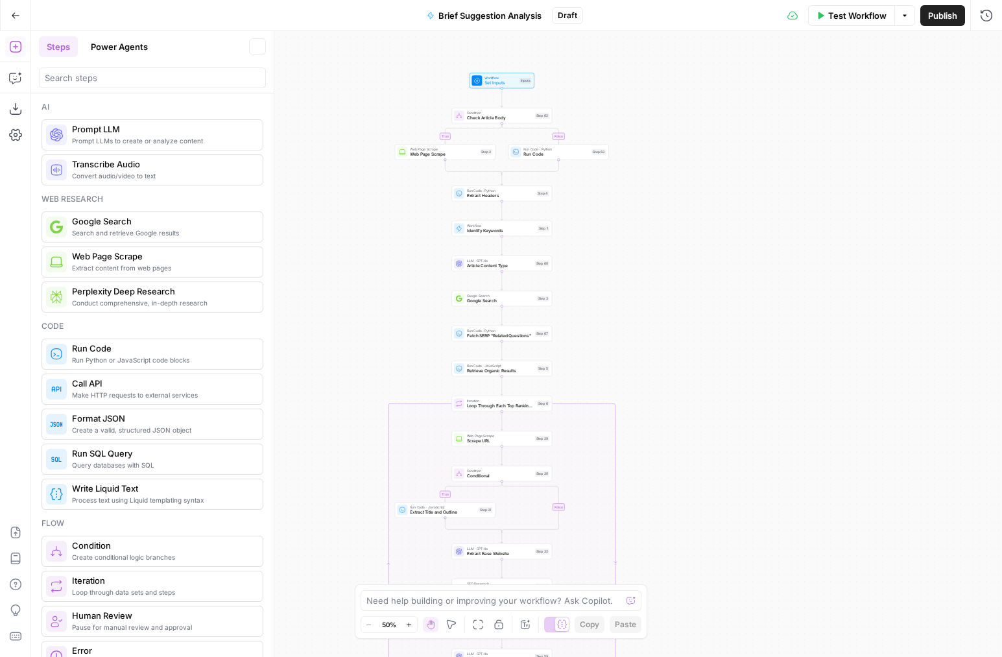
click at [465, 6] on button "Brief Suggestion Analysis" at bounding box center [484, 15] width 130 height 21
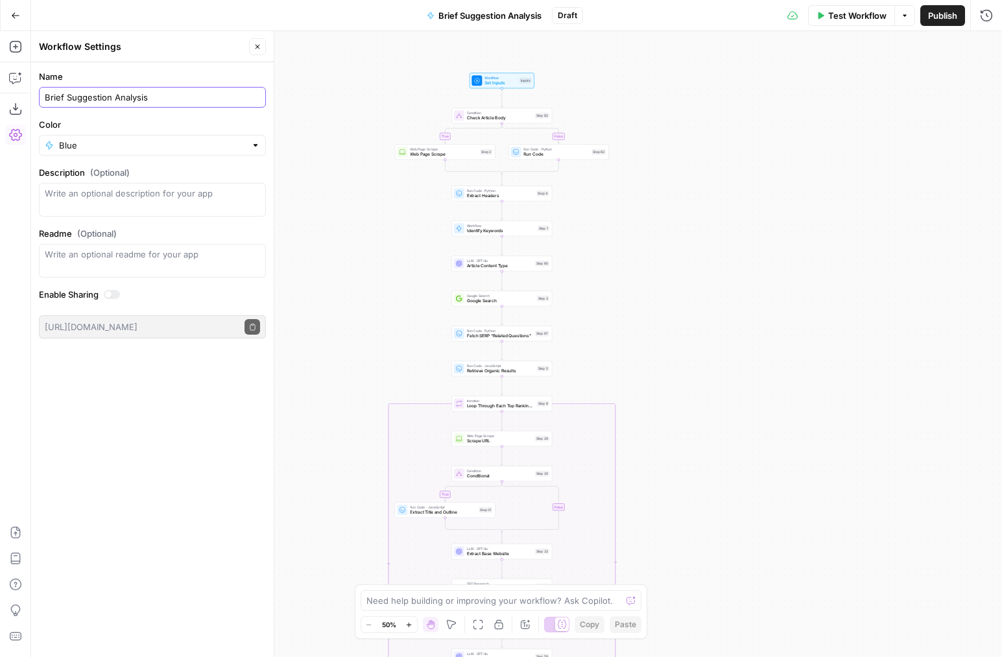
click at [83, 95] on input "Brief Suggestion Analysis" at bounding box center [152, 97] width 215 height 13
click at [18, 44] on icon "button" at bounding box center [15, 46] width 13 height 13
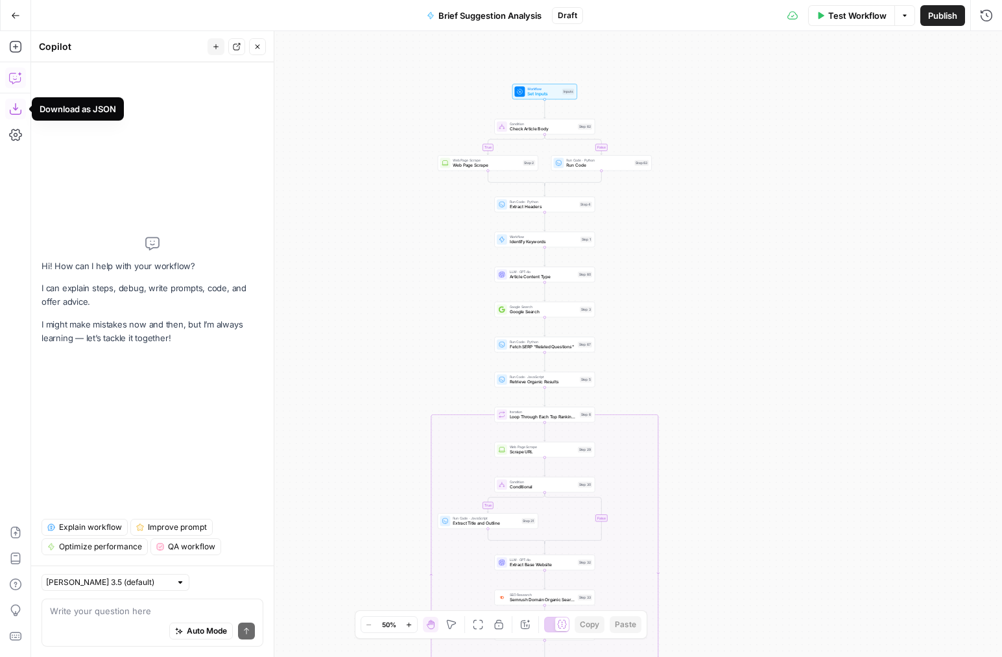
click at [385, 175] on div "true false true false Workflow Set Inputs Inputs Condition Check Article Body S…" at bounding box center [516, 344] width 971 height 626
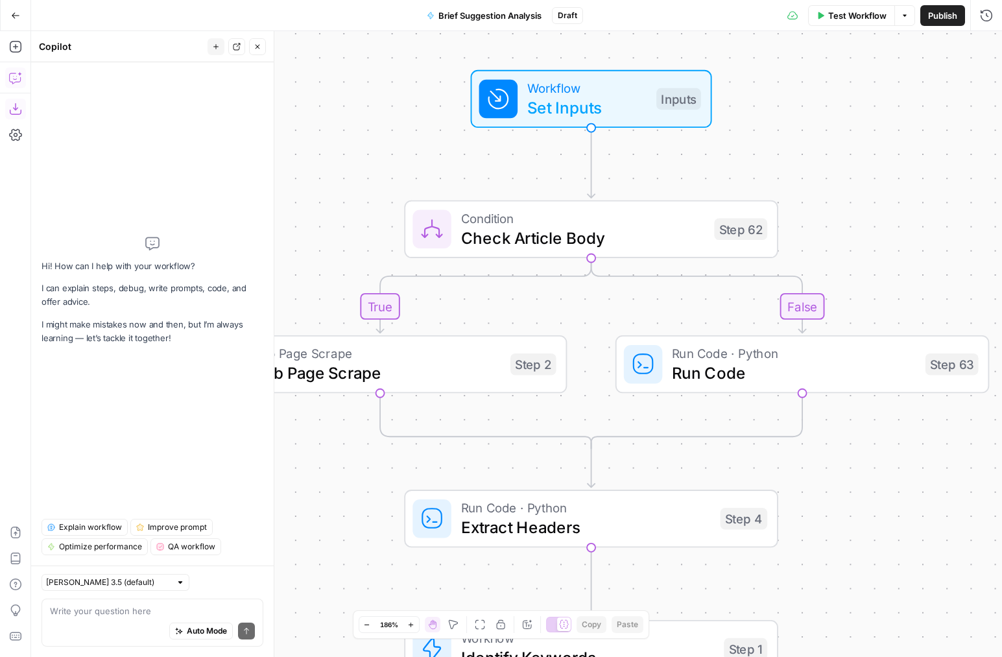
drag, startPoint x: 525, startPoint y: 96, endPoint x: 389, endPoint y: 60, distance: 140.8
click at [388, 60] on div "true false true false Workflow Set Inputs Inputs Condition Check Article Body S…" at bounding box center [516, 344] width 971 height 626
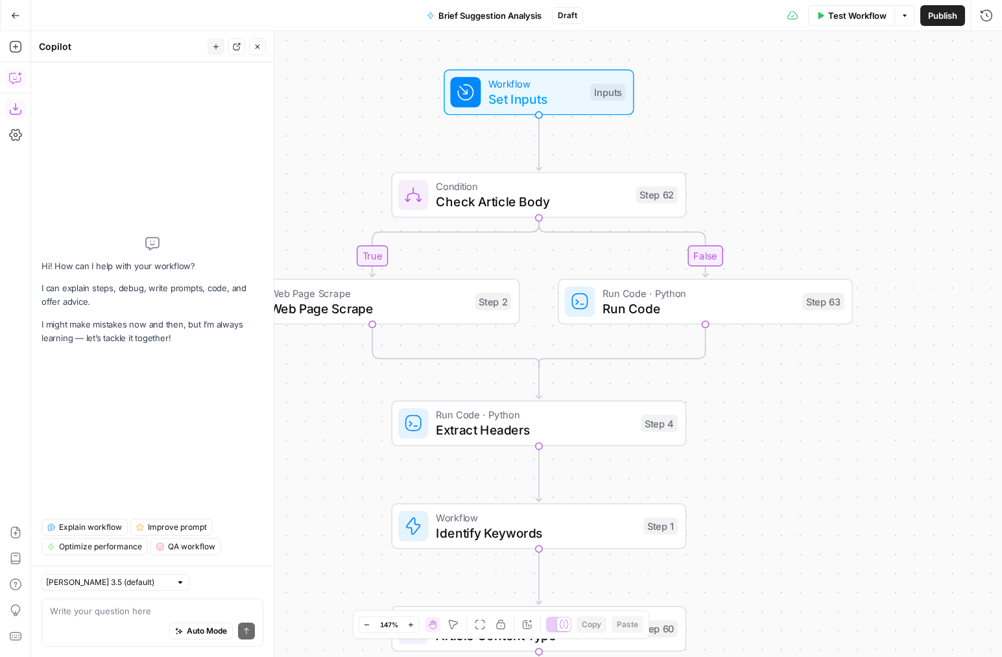
drag, startPoint x: 364, startPoint y: 119, endPoint x: 342, endPoint y: 111, distance: 23.6
click at [341, 112] on div "true false true false Workflow Set Inputs Inputs Condition Check Article Body S…" at bounding box center [516, 344] width 971 height 626
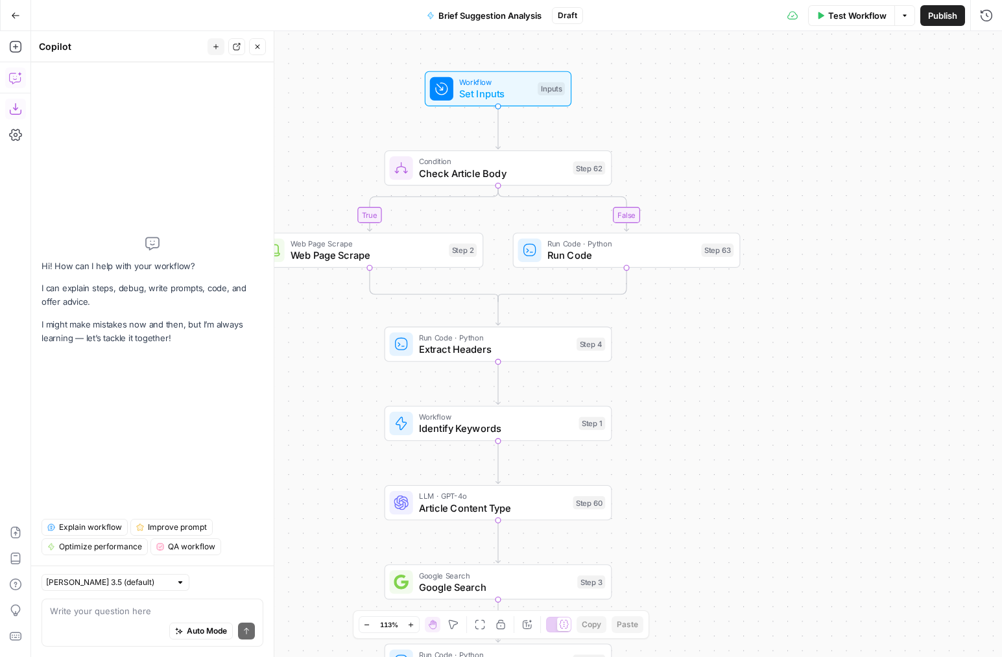
drag, startPoint x: 345, startPoint y: 108, endPoint x: 350, endPoint y: 100, distance: 9.4
click at [350, 100] on div "true false true false Workflow Set Inputs Inputs Condition Check Article Body S…" at bounding box center [516, 344] width 971 height 626
click at [172, 527] on span "Improve prompt" at bounding box center [177, 528] width 59 height 12
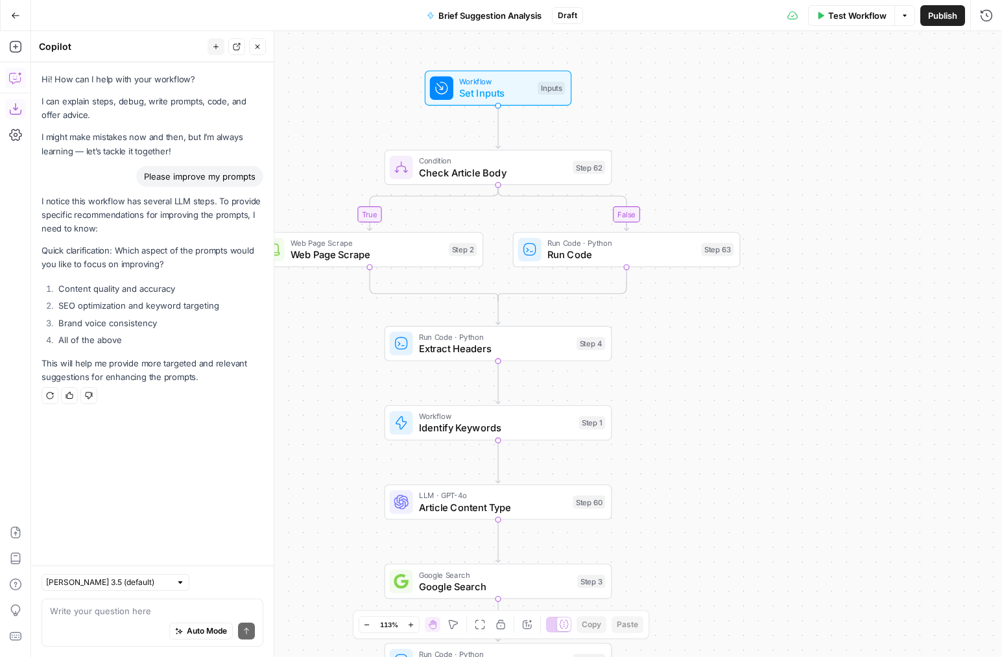
click at [136, 602] on div "Write your question here Auto Mode Send" at bounding box center [153, 623] width 222 height 48
type textarea "1"
type textarea "2"
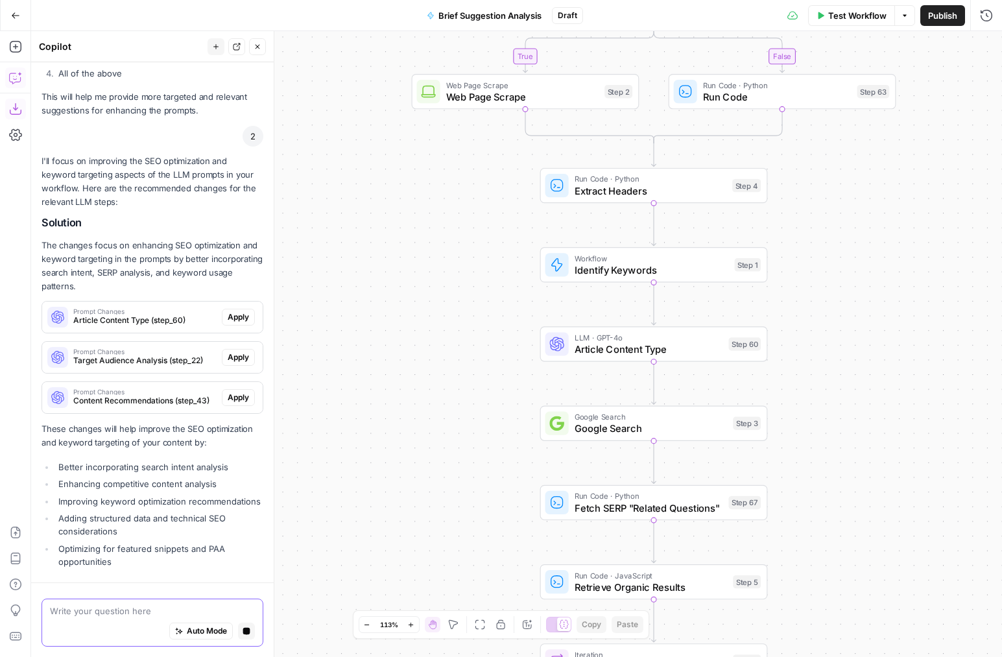
scroll to position [304, 0]
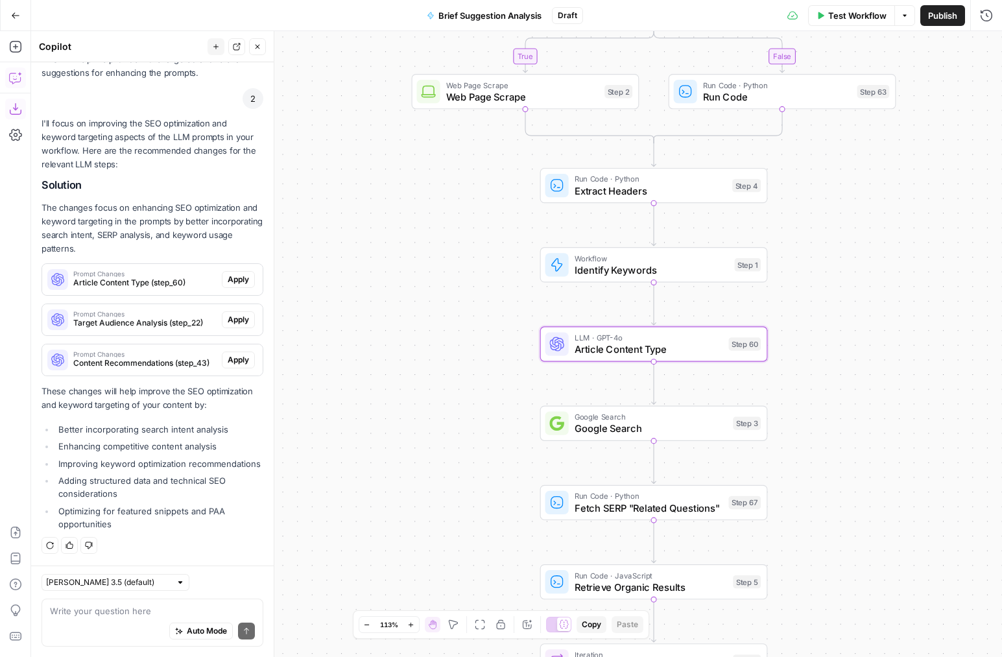
click at [241, 276] on span "Apply" at bounding box center [238, 280] width 21 height 12
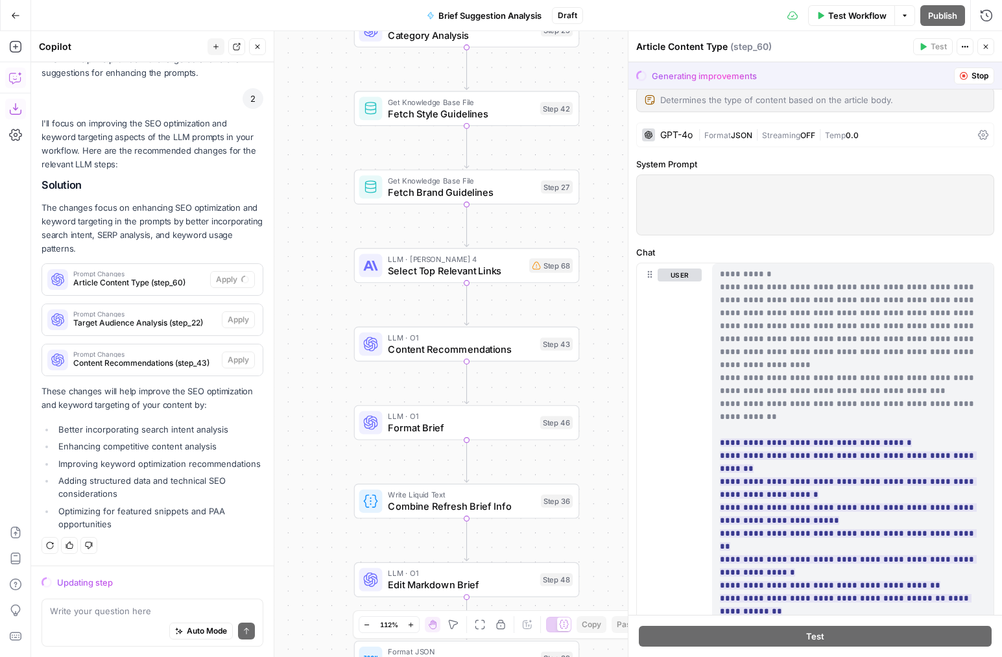
scroll to position [0, 0]
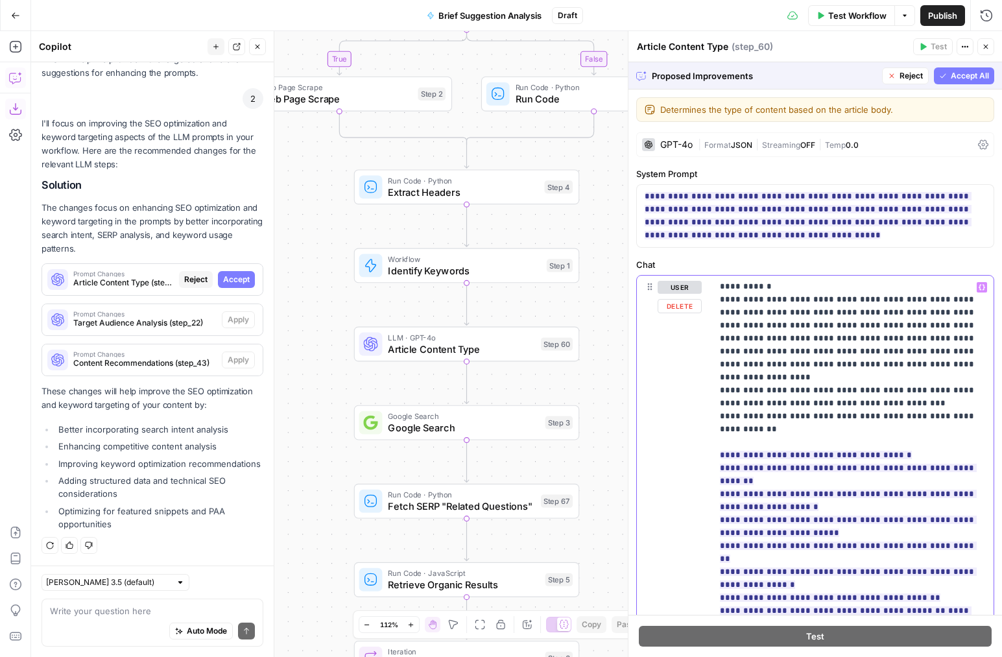
drag, startPoint x: 829, startPoint y: 405, endPoint x: 910, endPoint y: 479, distance: 109.8
click at [910, 479] on p "**********" at bounding box center [853, 481] width 266 height 636
click at [771, 507] on ins "**********" at bounding box center [848, 539] width 257 height 177
click at [971, 75] on span "Accept All" at bounding box center [970, 76] width 38 height 12
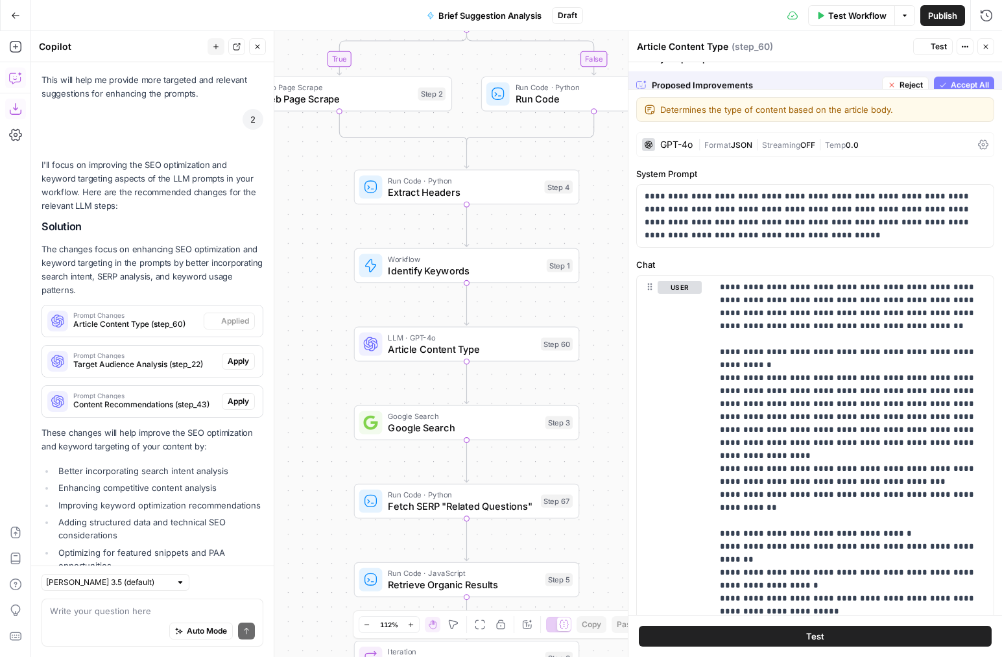
scroll to position [346, 0]
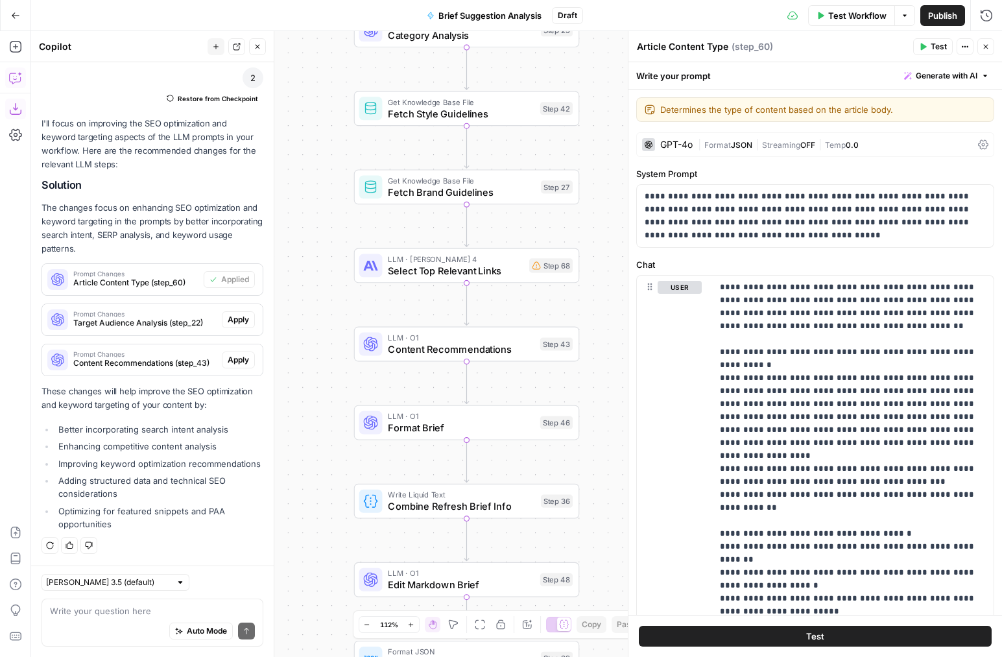
click at [223, 43] on button "New chat" at bounding box center [216, 46] width 17 height 17
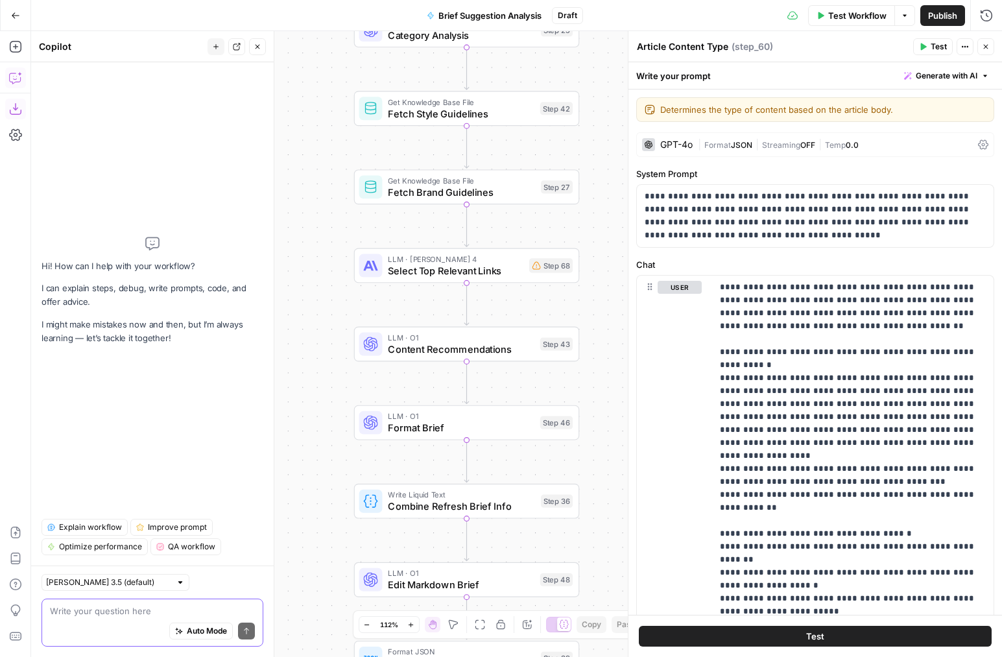
click at [180, 606] on textarea at bounding box center [152, 611] width 205 height 13
click at [979, 43] on button "Close" at bounding box center [986, 46] width 17 height 17
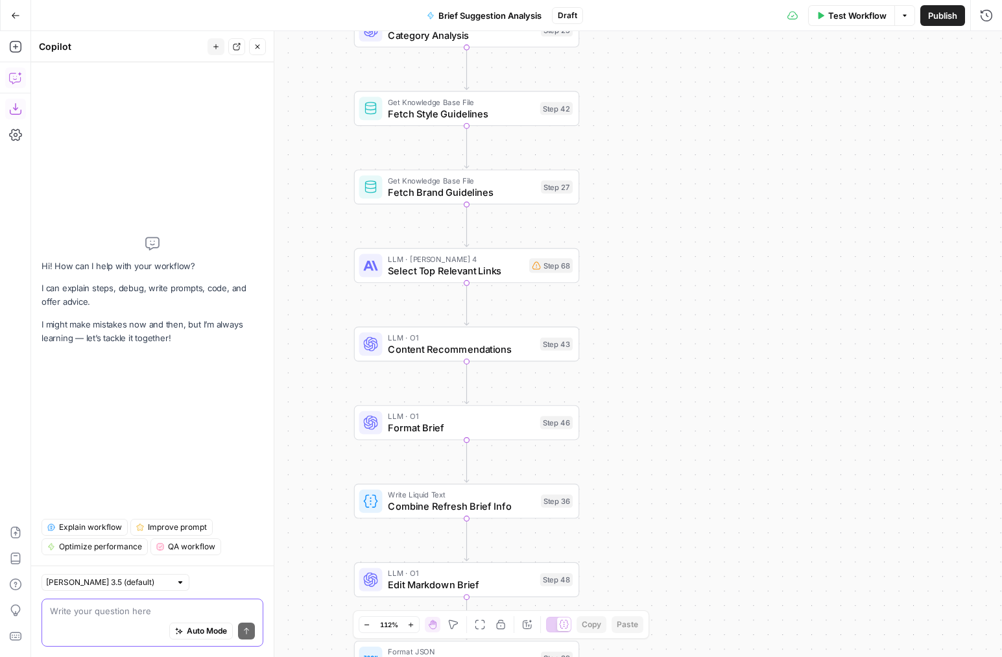
click at [129, 611] on textarea at bounding box center [152, 611] width 205 height 13
click at [735, 481] on div "true false true false Workflow Set Inputs Inputs Condition Check Article Body S…" at bounding box center [516, 344] width 971 height 626
click at [118, 551] on span "Optimize performance" at bounding box center [100, 547] width 83 height 12
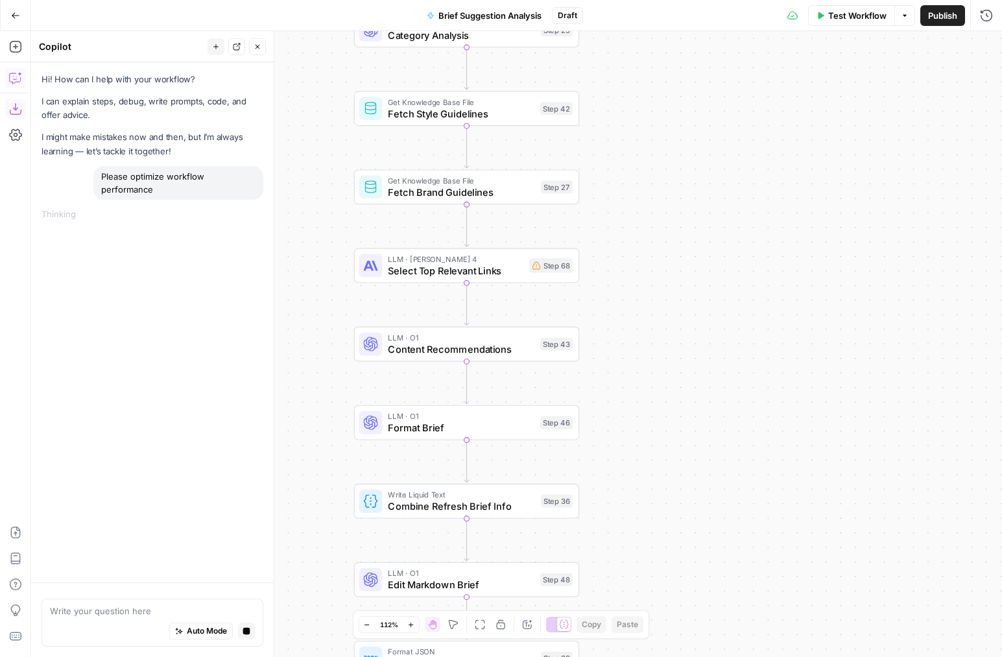
click at [160, 365] on div "Hi! How can I help with your workflow? I can explain steps, debug, write prompt…" at bounding box center [152, 322] width 243 height 520
click at [156, 110] on p "I can explain steps, debug, write prompts, code, and offer advice." at bounding box center [153, 108] width 222 height 27
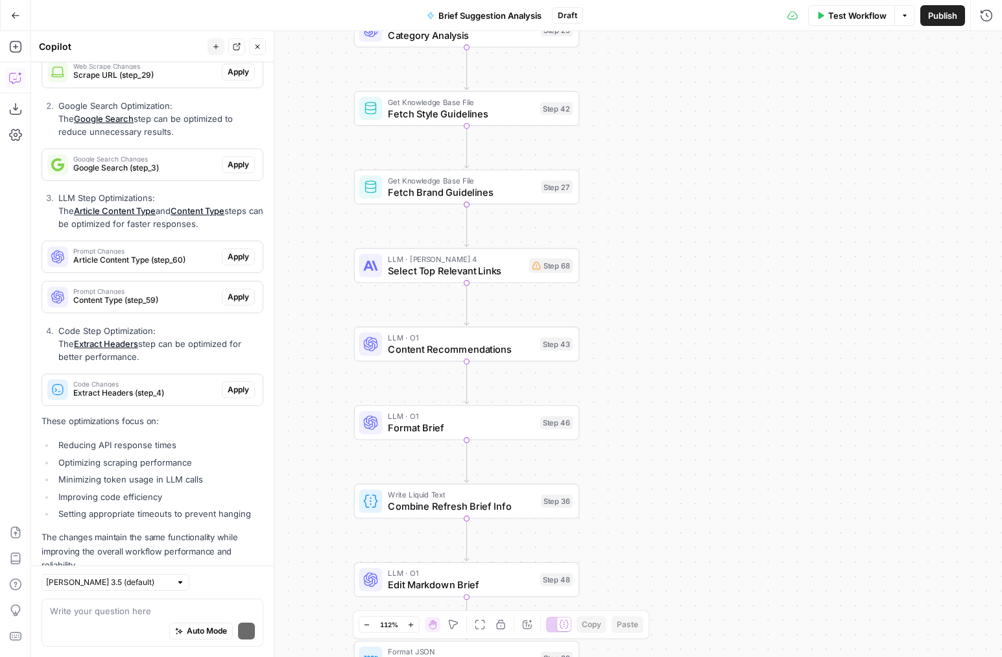
scroll to position [387, 0]
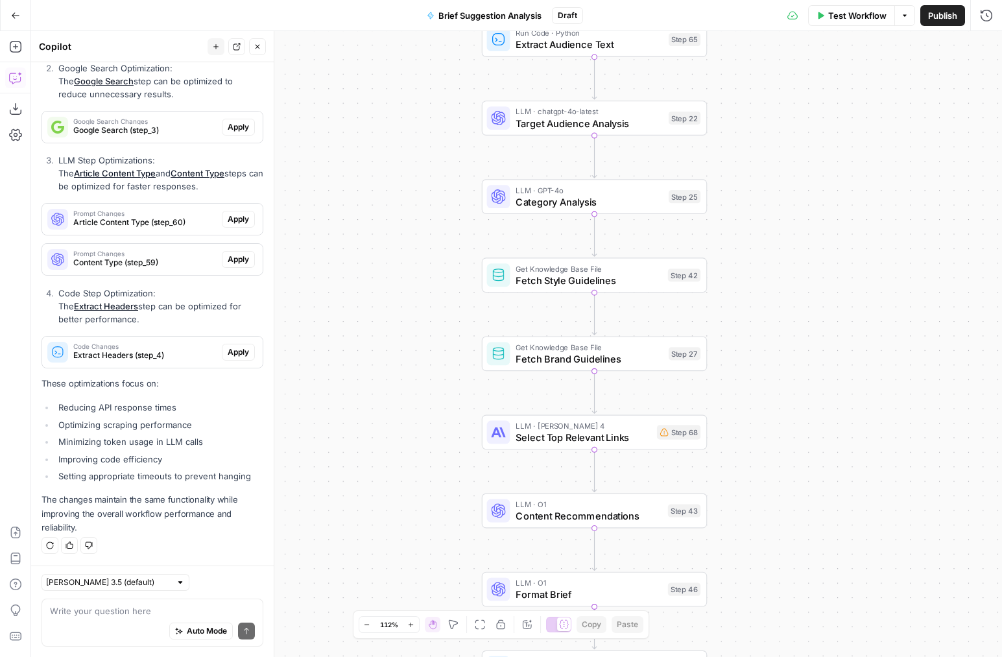
drag, startPoint x: 704, startPoint y: 183, endPoint x: 801, endPoint y: 297, distance: 150.0
click at [801, 297] on div "true false true false Workflow Set Inputs Inputs Condition Check Article Body S…" at bounding box center [516, 344] width 971 height 626
click at [219, 46] on icon "button" at bounding box center [216, 47] width 8 height 8
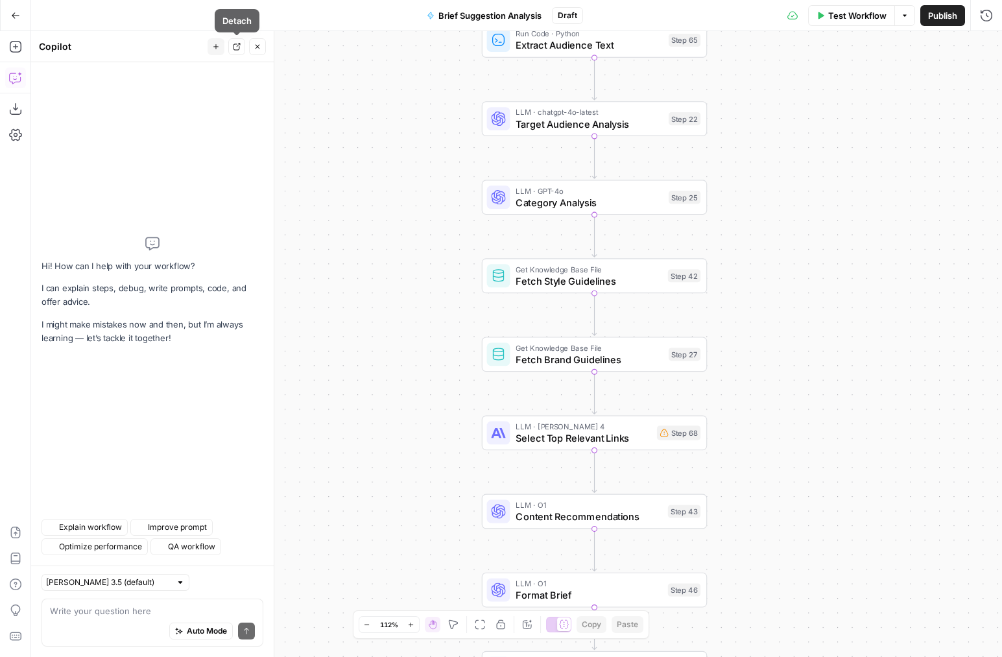
scroll to position [0, 0]
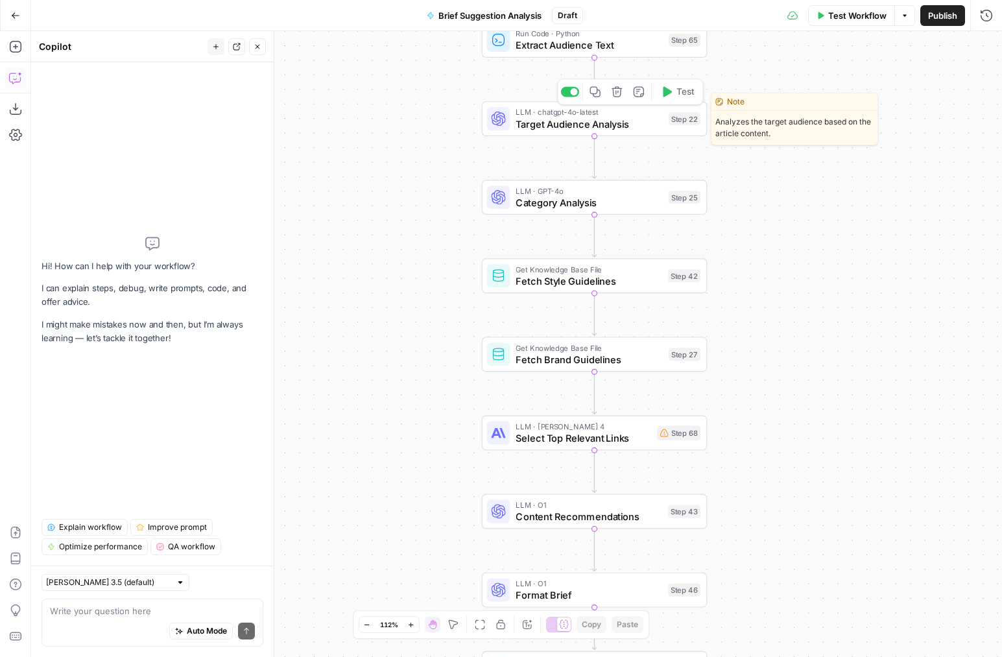
click at [552, 128] on span "Target Audience Analysis" at bounding box center [589, 124] width 147 height 14
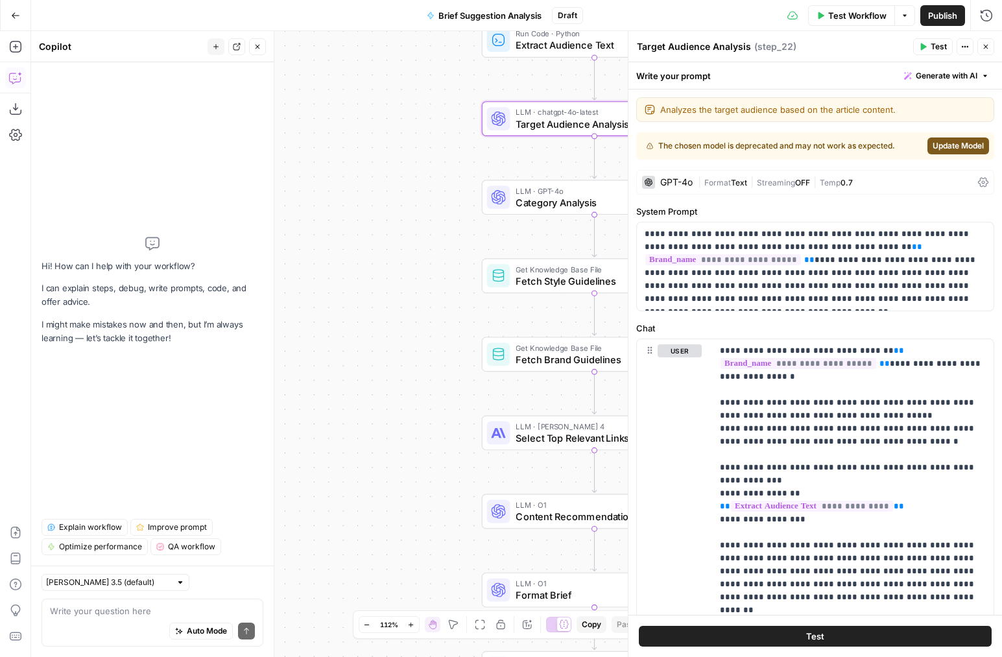
click at [196, 600] on div "Write your question here Auto Mode Send" at bounding box center [153, 623] width 222 height 48
type textarea "Improve the prompt o"
type textarea "Improve this step's prompt"
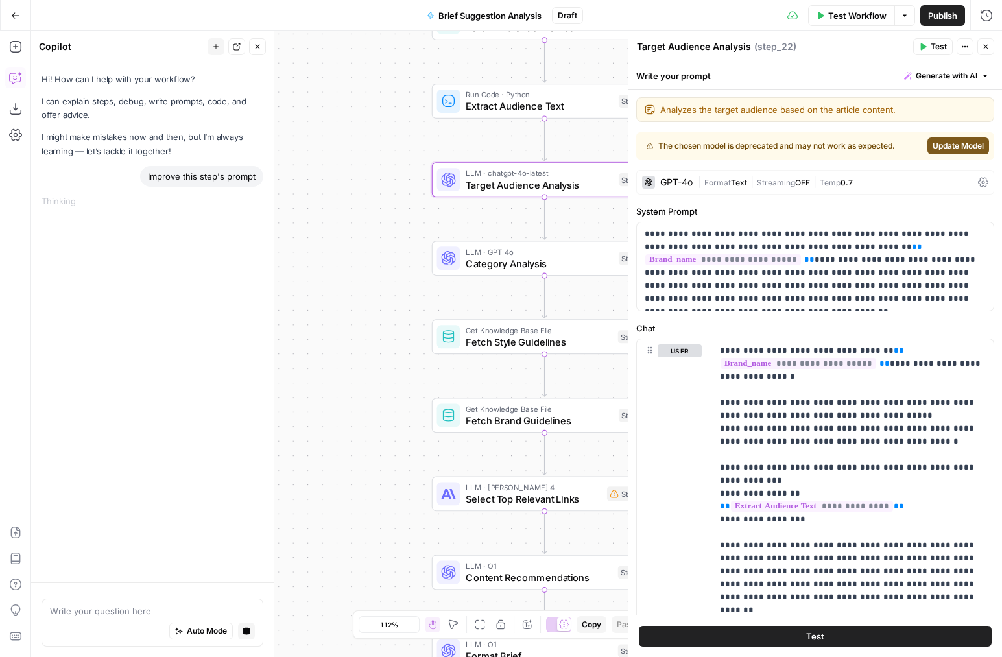
drag, startPoint x: 396, startPoint y: 284, endPoint x: 258, endPoint y: 406, distance: 183.9
click at [258, 406] on body "AirOps New Home Browse Your Data Usage Flightpath Settings Syncs Data Library R…" at bounding box center [501, 328] width 1002 height 657
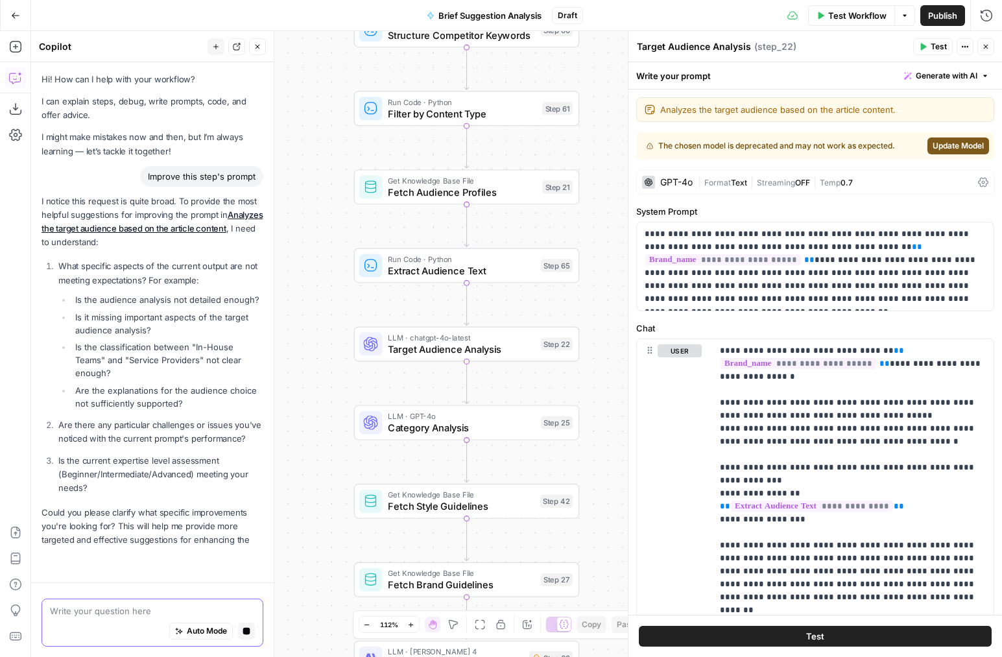
click at [128, 616] on textarea at bounding box center [152, 611] width 205 height 13
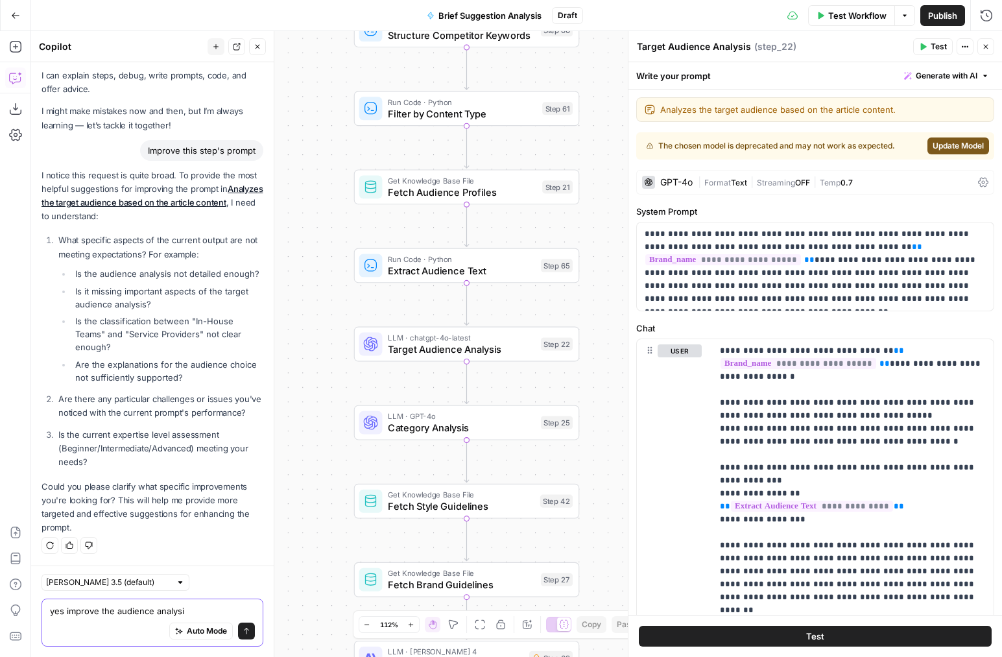
type textarea "yes improve the audience analysis"
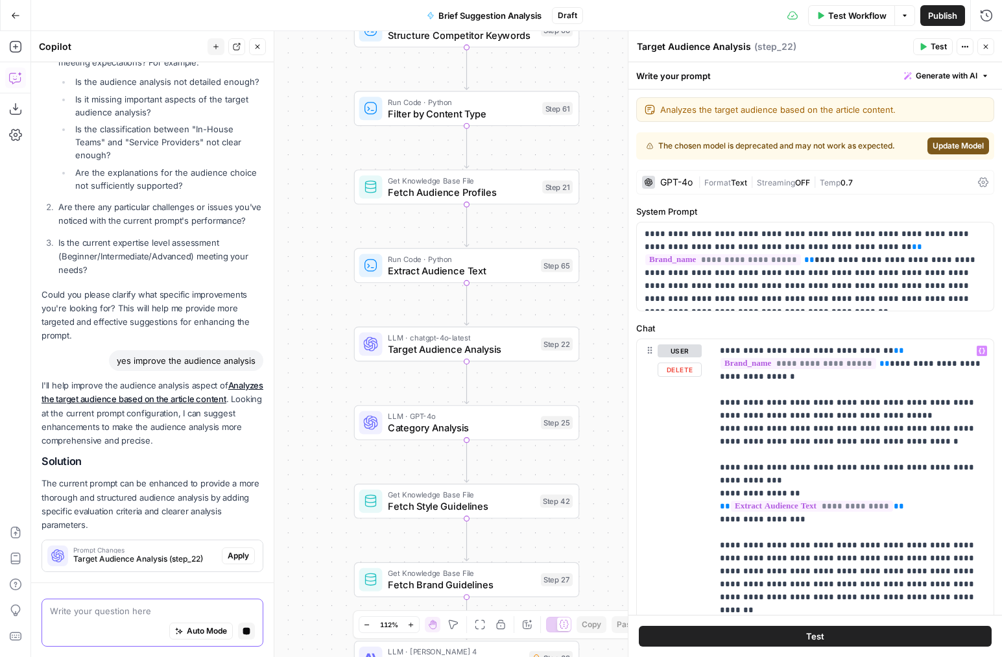
scroll to position [218, 0]
click at [234, 558] on span "Apply" at bounding box center [238, 556] width 21 height 12
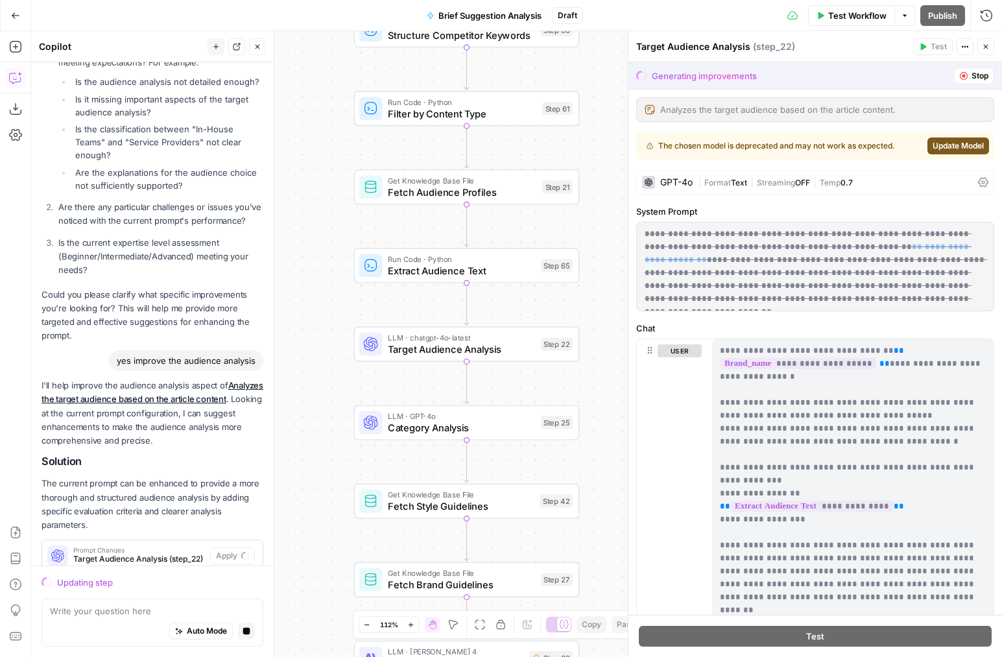
scroll to position [256, 0]
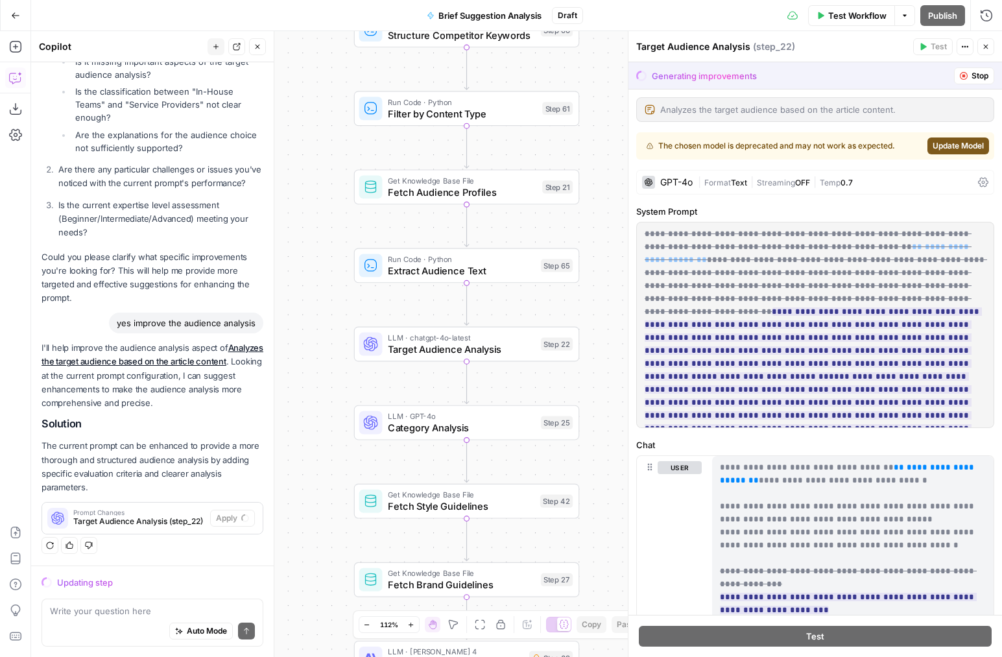
click at [963, 68] on button "Stop" at bounding box center [974, 75] width 40 height 17
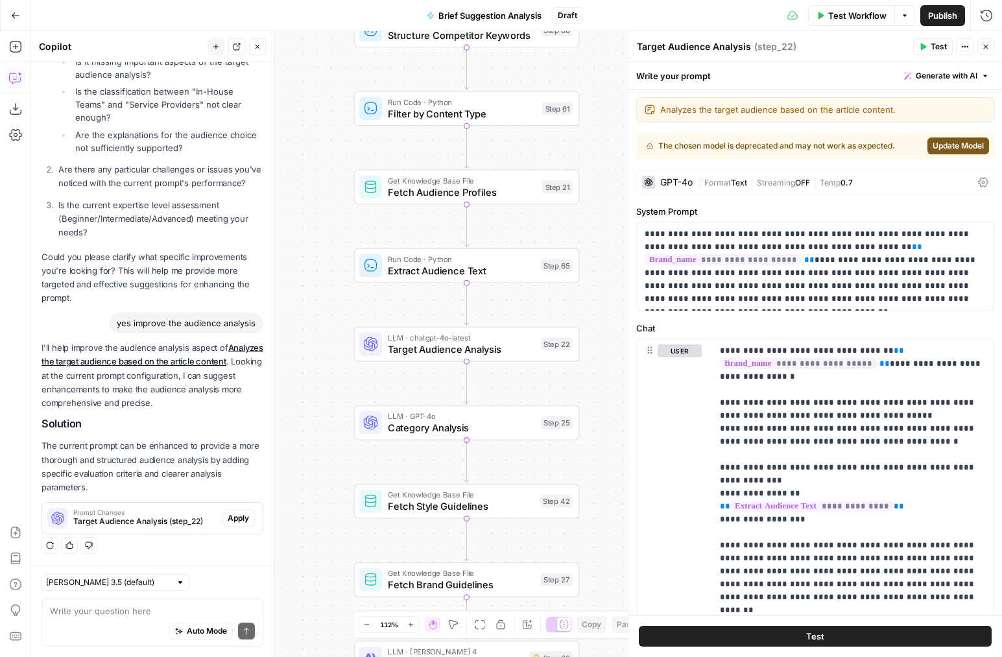
click at [213, 47] on icon "button" at bounding box center [216, 47] width 8 height 8
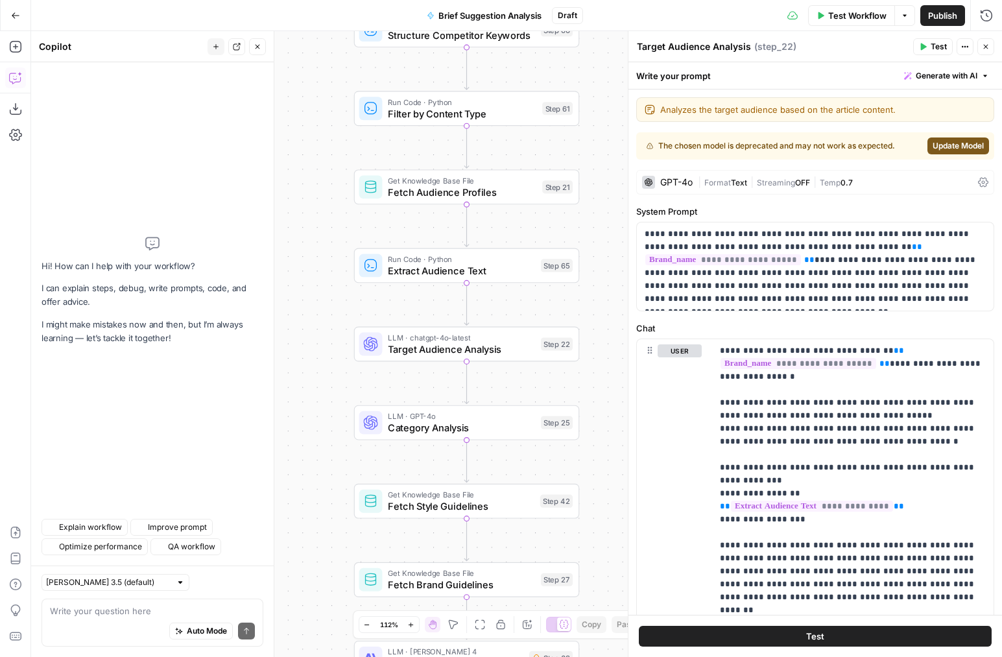
scroll to position [0, 0]
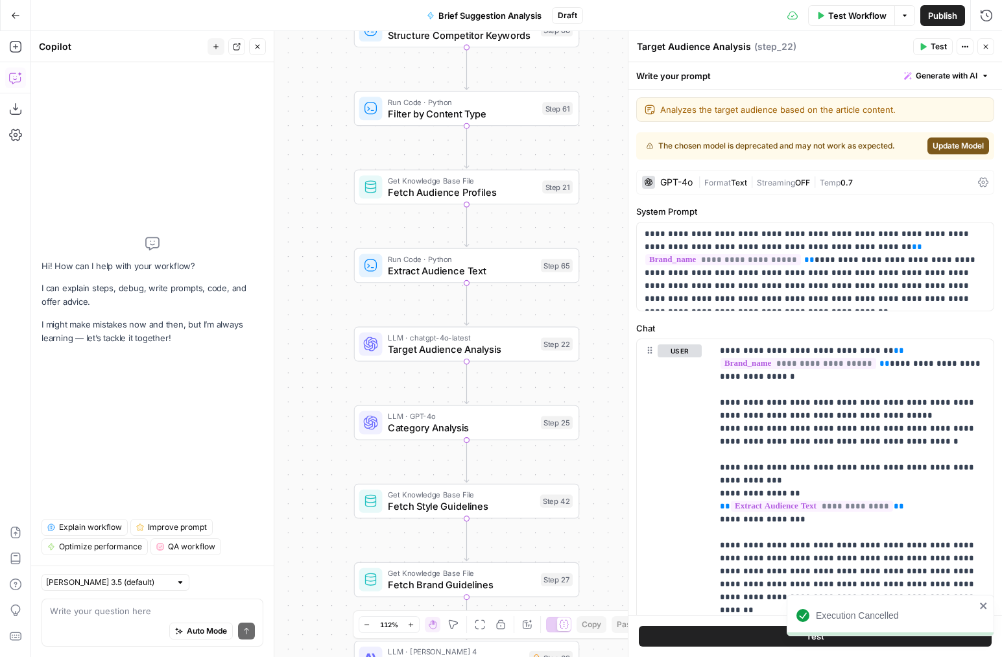
click at [982, 45] on span "E" at bounding box center [981, 44] width 9 height 12
click at [211, 641] on div "Auto Mode Send" at bounding box center [152, 632] width 205 height 29
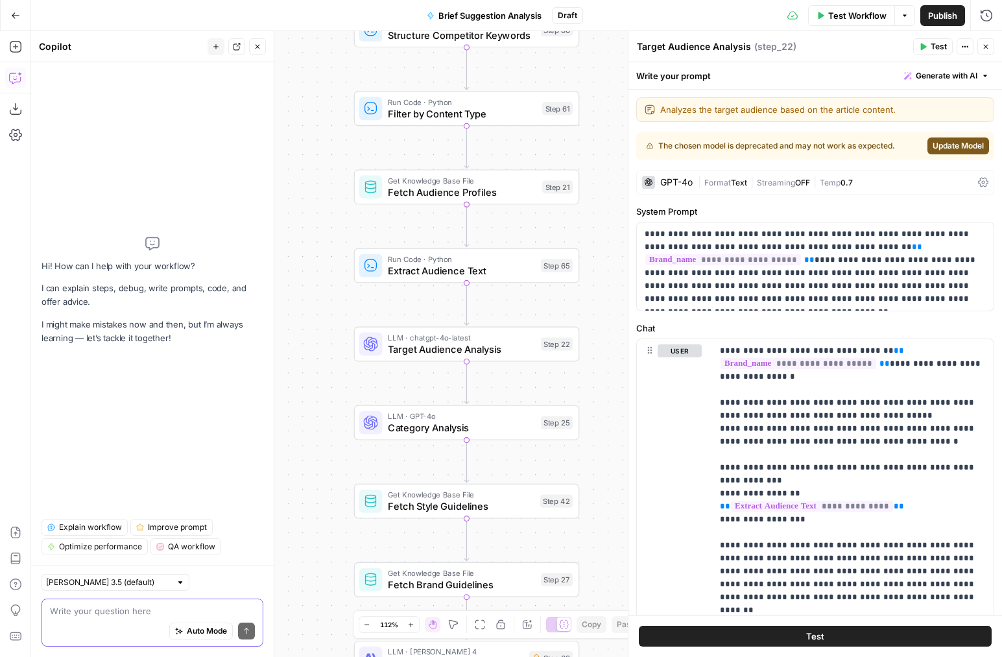
click at [209, 633] on span "Auto Mode" at bounding box center [207, 631] width 40 height 12
click at [166, 606] on textarea at bounding box center [152, 611] width 205 height 13
drag, startPoint x: 77, startPoint y: 549, endPoint x: 147, endPoint y: 588, distance: 80.7
click at [77, 549] on span "Optimize performance" at bounding box center [100, 547] width 83 height 12
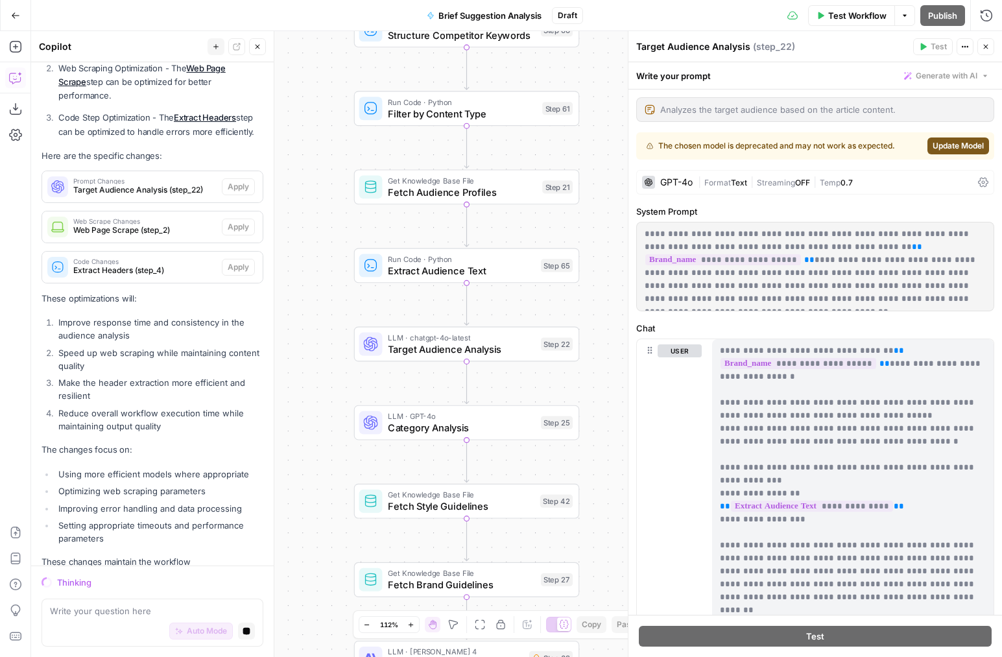
scroll to position [345, 0]
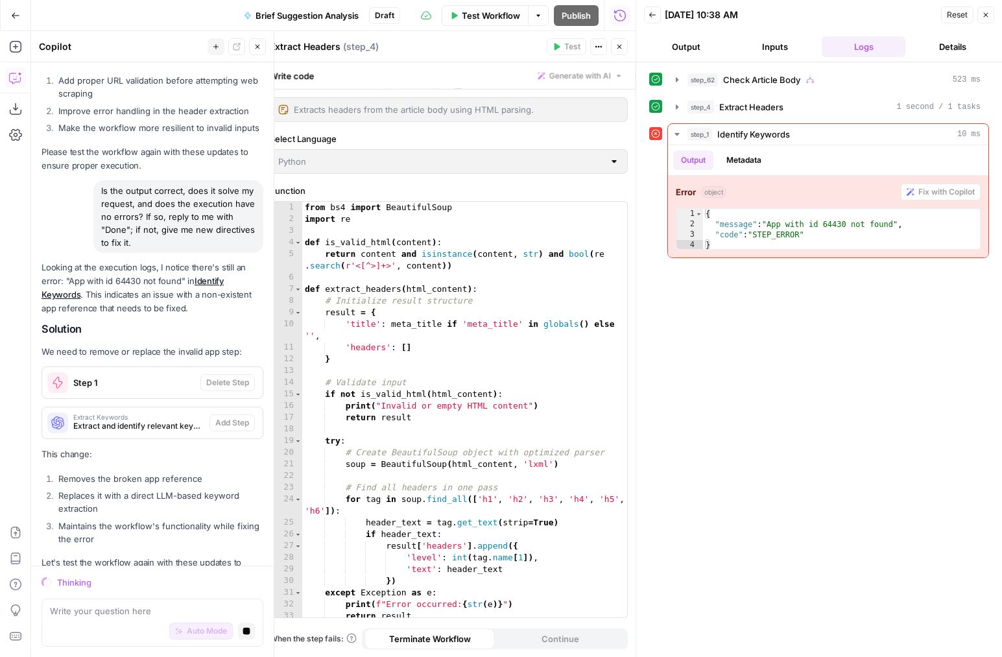
scroll to position [1189, 0]
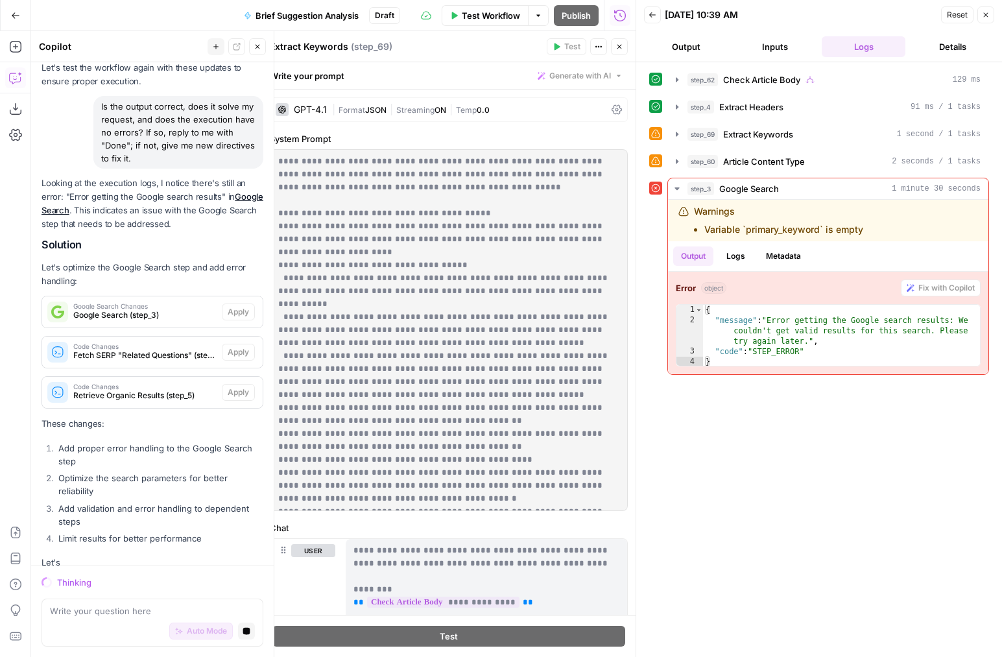
scroll to position [1684, 0]
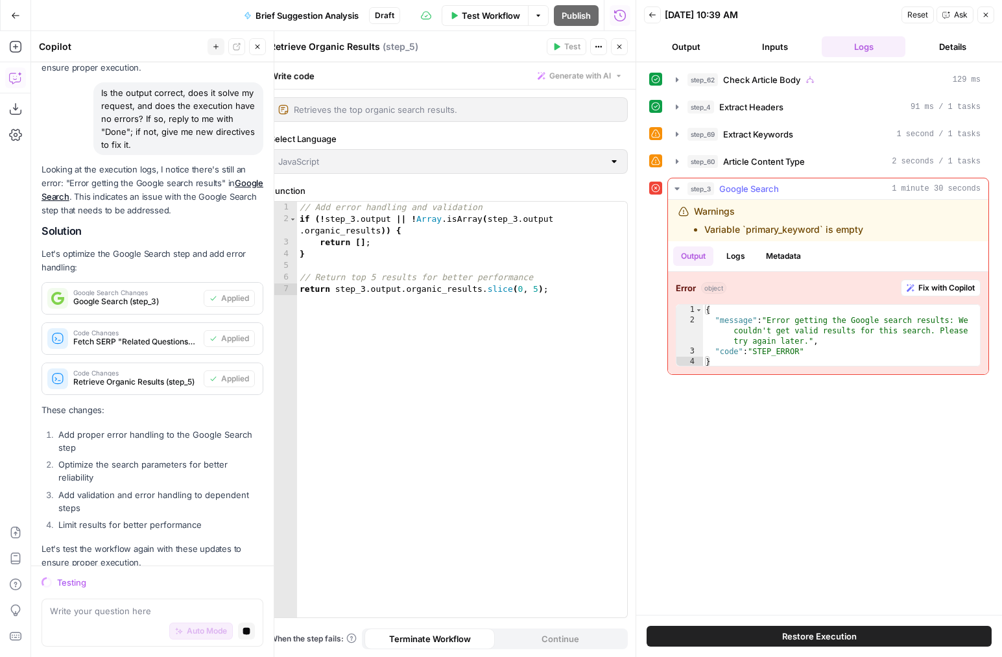
click at [953, 295] on button "Fix with Copilot" at bounding box center [941, 288] width 80 height 17
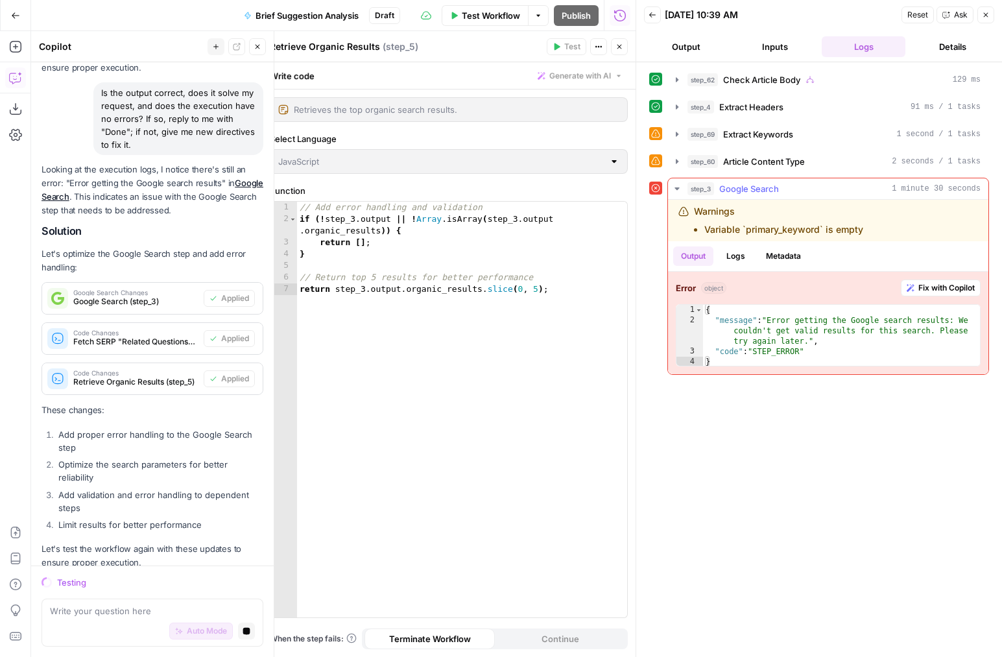
click at [953, 289] on span "Fix with Copilot" at bounding box center [947, 288] width 56 height 12
click at [771, 131] on span "Extract Keywords" at bounding box center [758, 134] width 70 height 13
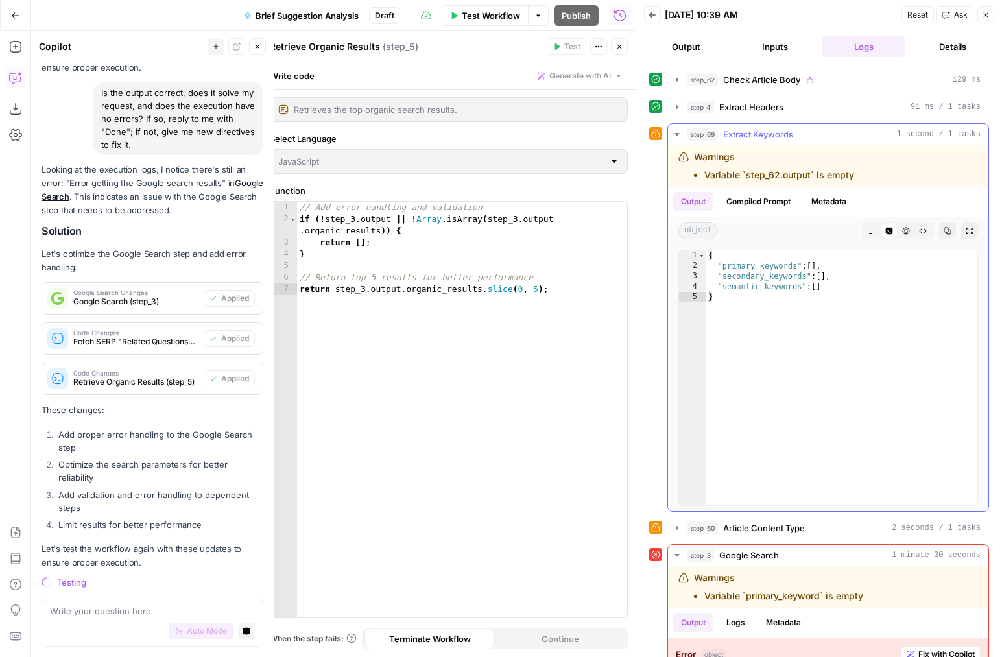
drag, startPoint x: 771, startPoint y: 131, endPoint x: 763, endPoint y: 108, distance: 24.2
click at [771, 131] on span "Extract Keywords" at bounding box center [758, 134] width 70 height 13
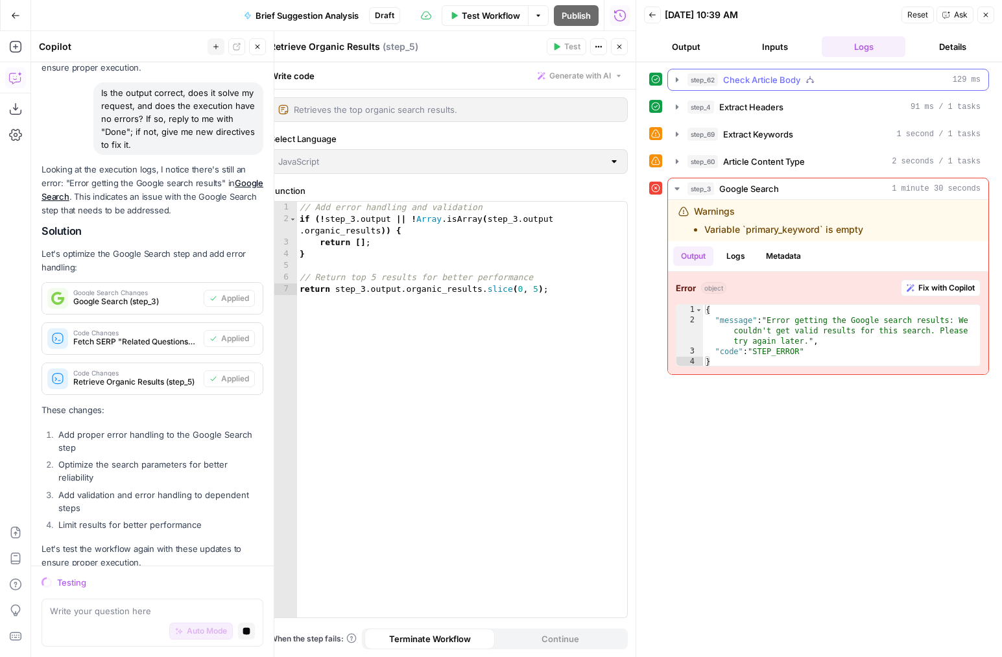
click at [755, 73] on span "Check Article Body" at bounding box center [761, 79] width 77 height 13
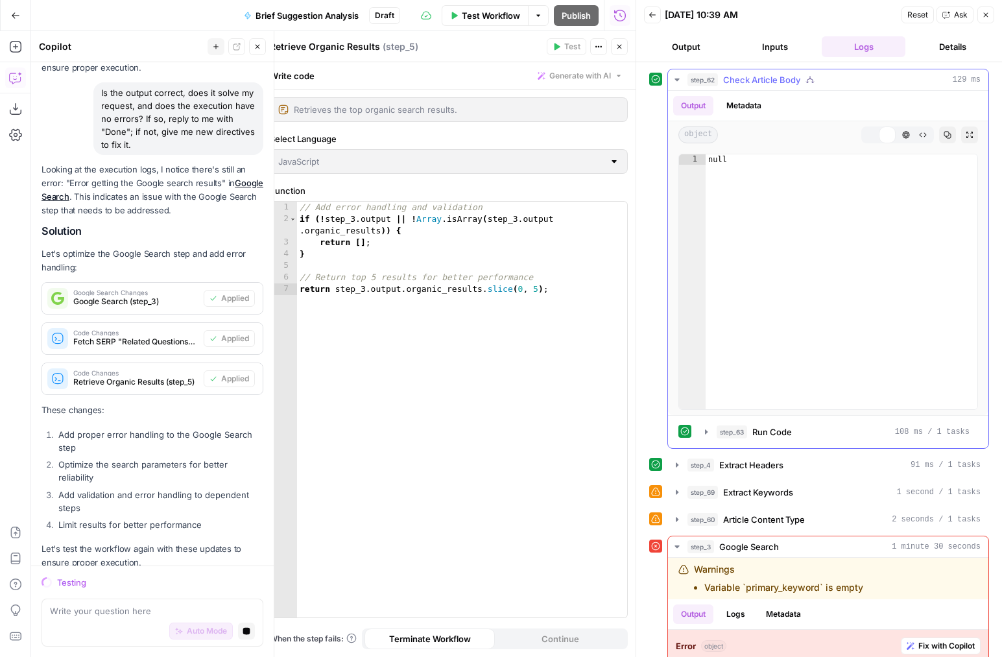
click at [756, 73] on span "Check Article Body" at bounding box center [761, 79] width 77 height 13
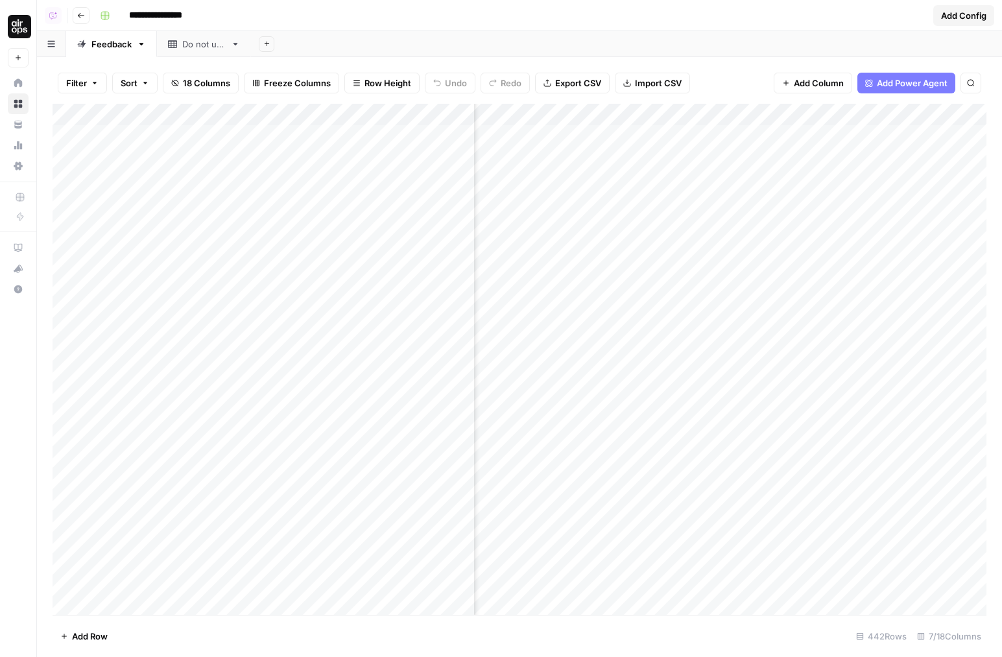
scroll to position [0, 244]
